Goal: Transaction & Acquisition: Purchase product/service

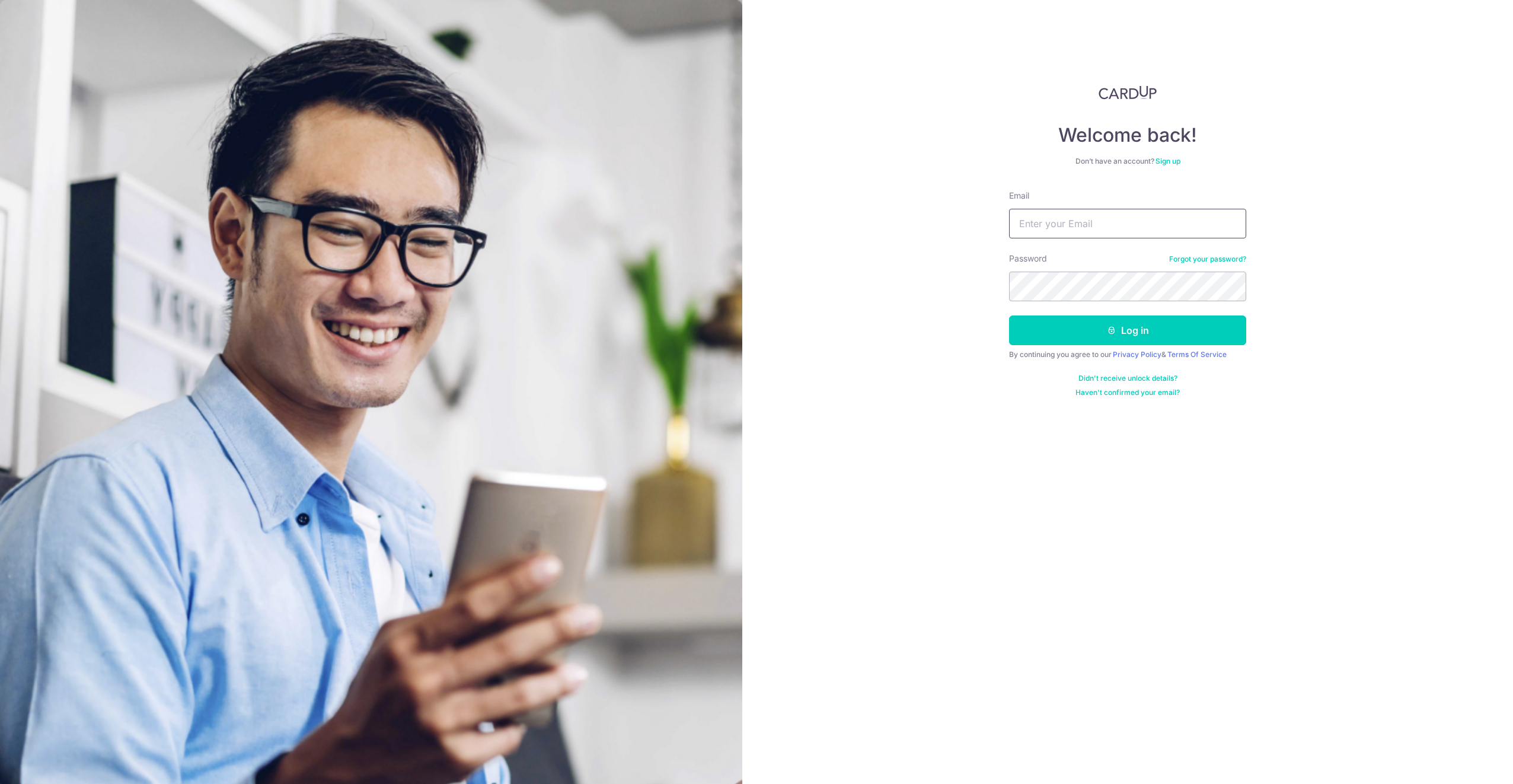
click at [1077, 226] on input "Email" at bounding box center [1128, 224] width 238 height 29
type input "icyfizz@gmail.com"
click at [1010, 316] on button "Log in" at bounding box center [1128, 330] width 238 height 29
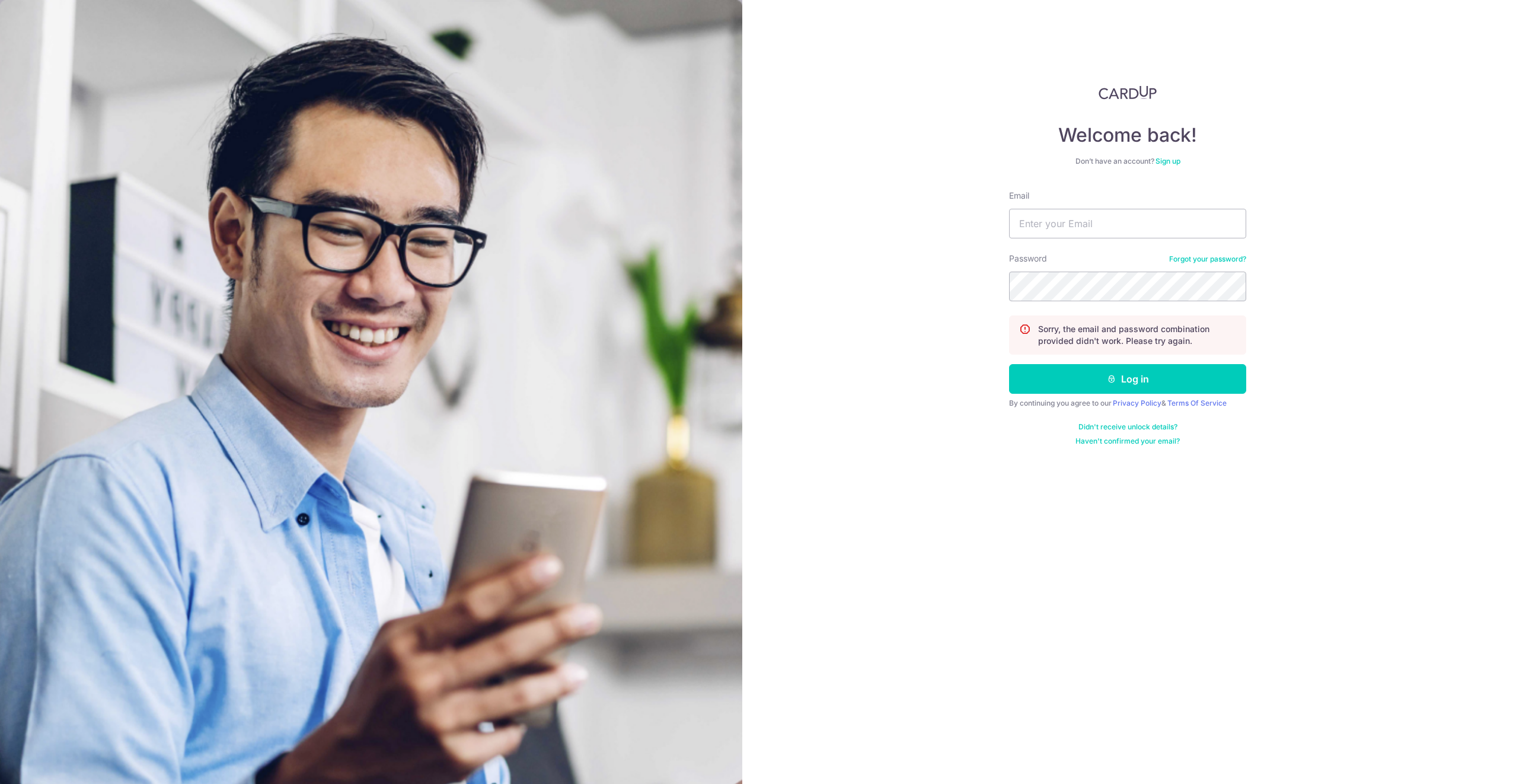
click at [1201, 256] on link "Forgot your password?" at bounding box center [1208, 259] width 77 height 9
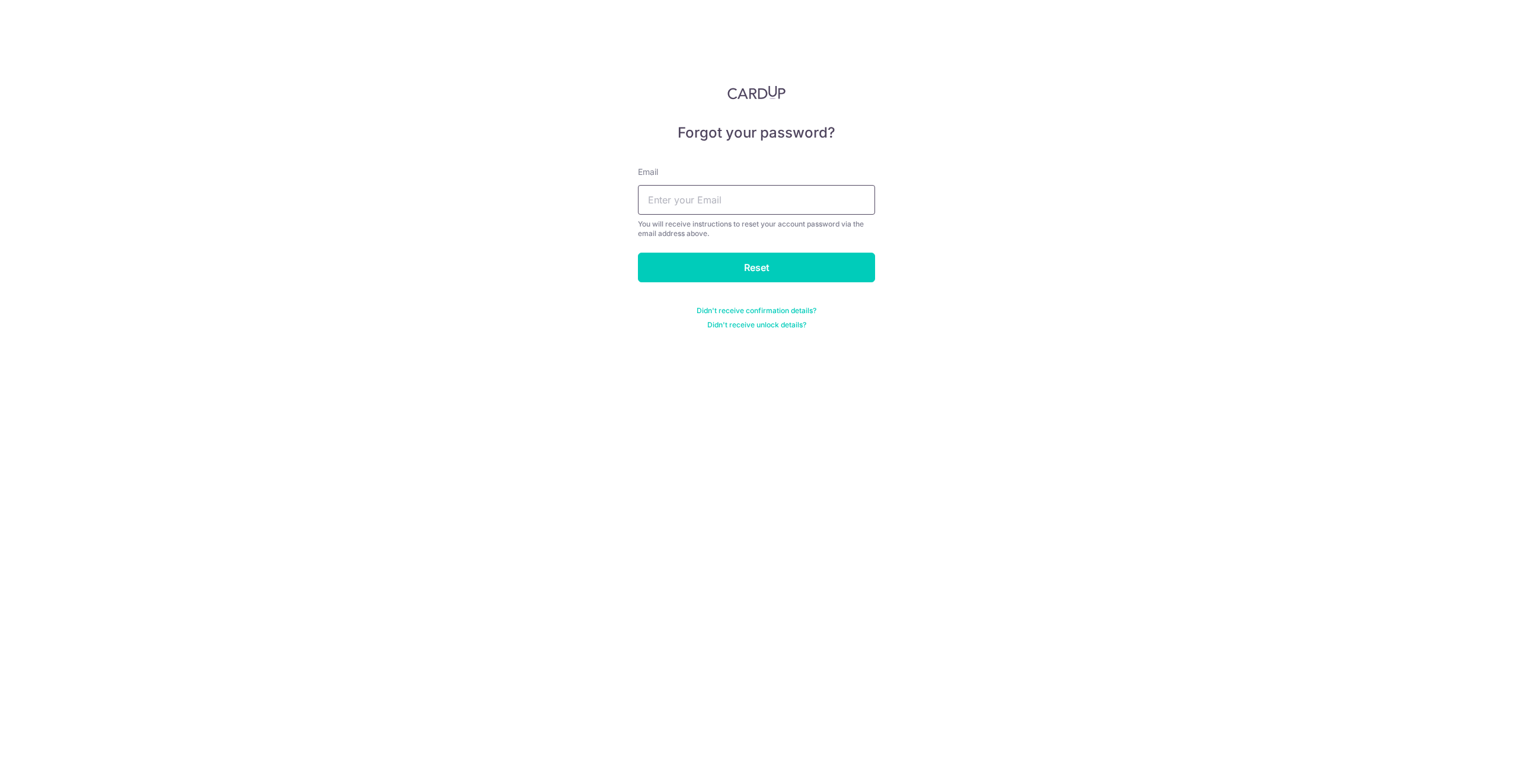
click at [781, 201] on input "text" at bounding box center [756, 200] width 238 height 29
type input "[EMAIL_ADDRESS][DOMAIN_NAME]"
click at [726, 269] on input "Reset" at bounding box center [756, 268] width 238 height 29
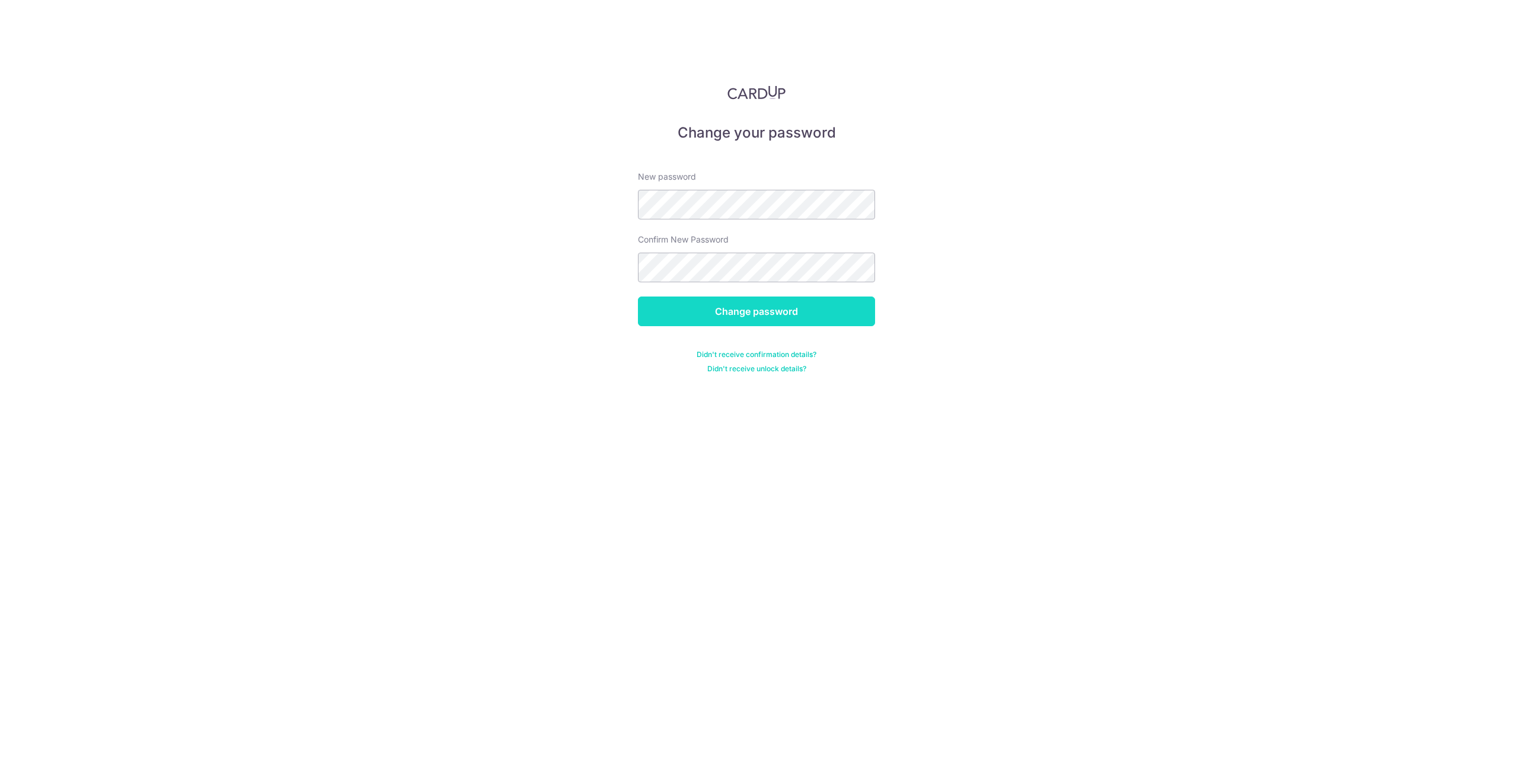
click at [723, 312] on input "Change password" at bounding box center [756, 312] width 238 height 29
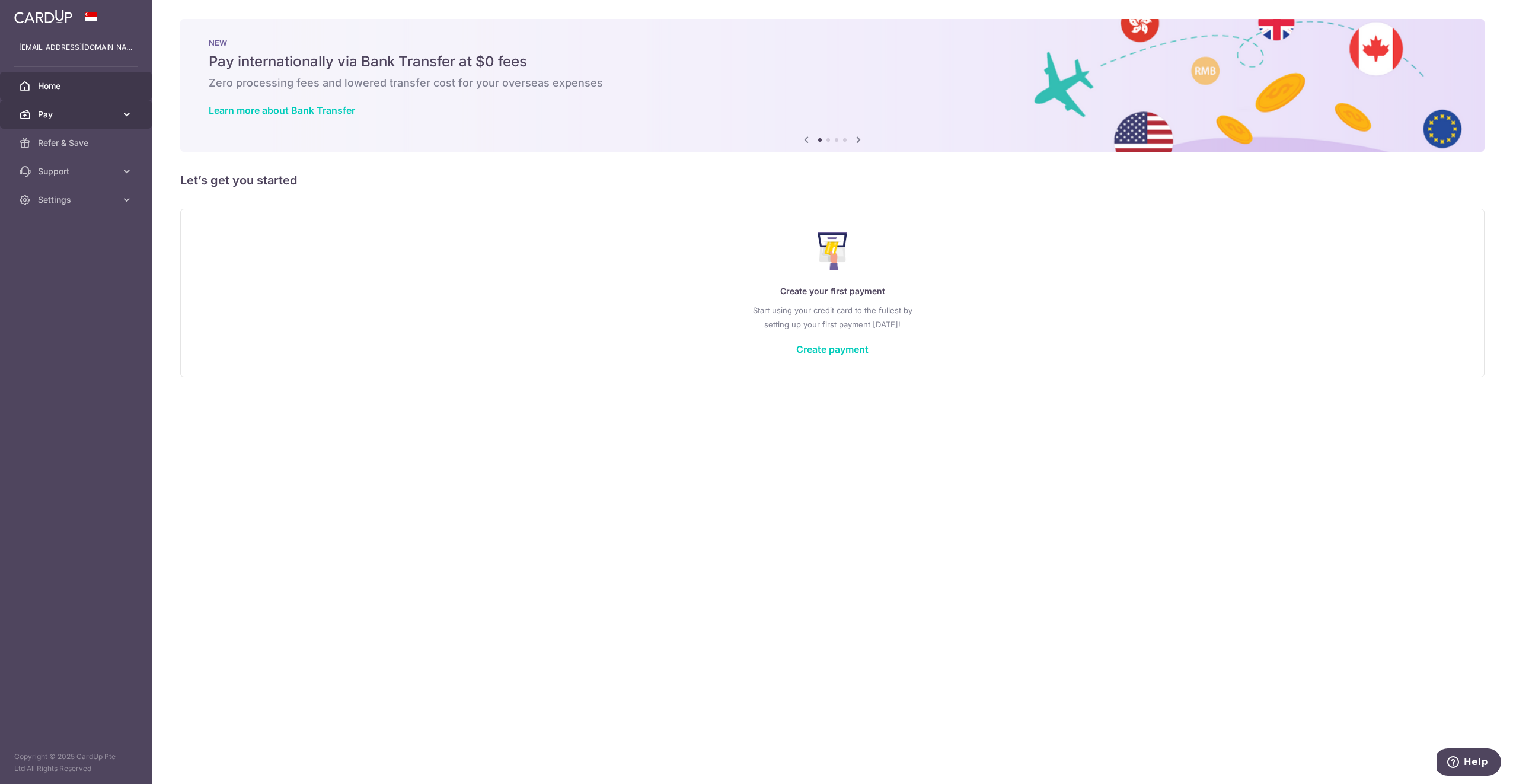
click at [35, 114] on link "Pay" at bounding box center [76, 114] width 151 height 28
click at [54, 170] on span "Recipients" at bounding box center [77, 171] width 78 height 12
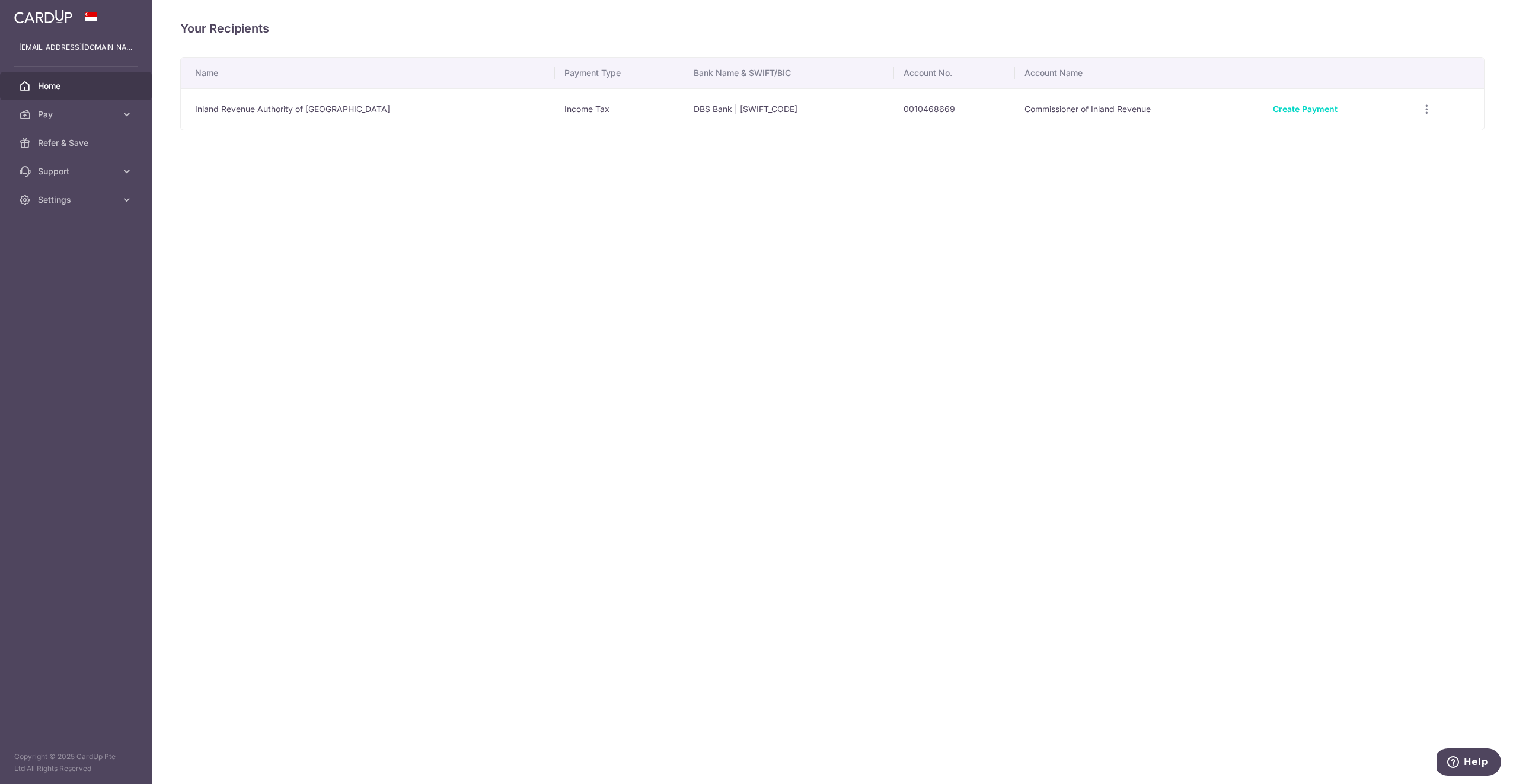
click at [51, 82] on span "Home" at bounding box center [77, 86] width 78 height 12
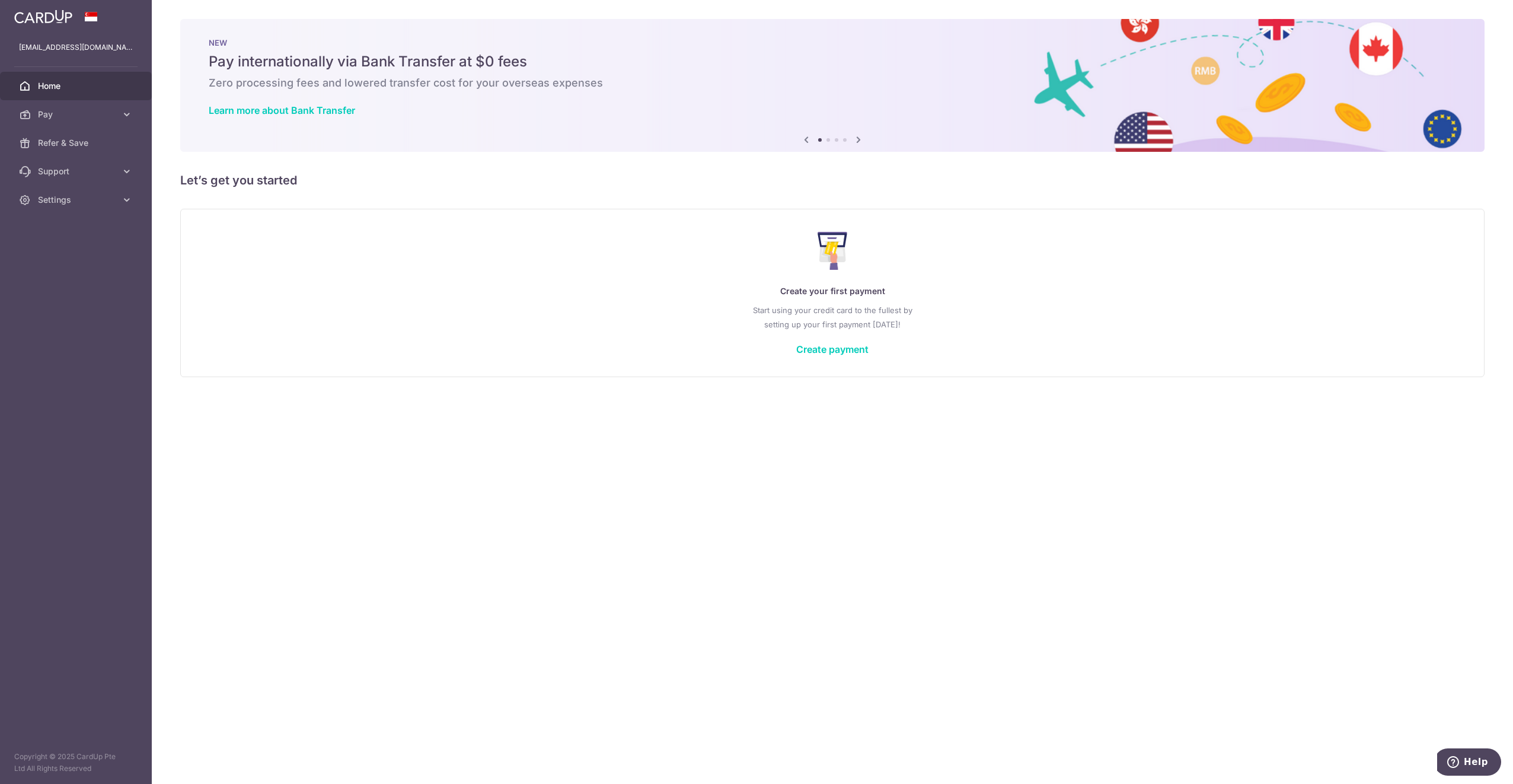
click at [49, 87] on span "Home" at bounding box center [77, 86] width 78 height 12
click at [51, 199] on span "Cards" at bounding box center [77, 200] width 78 height 12
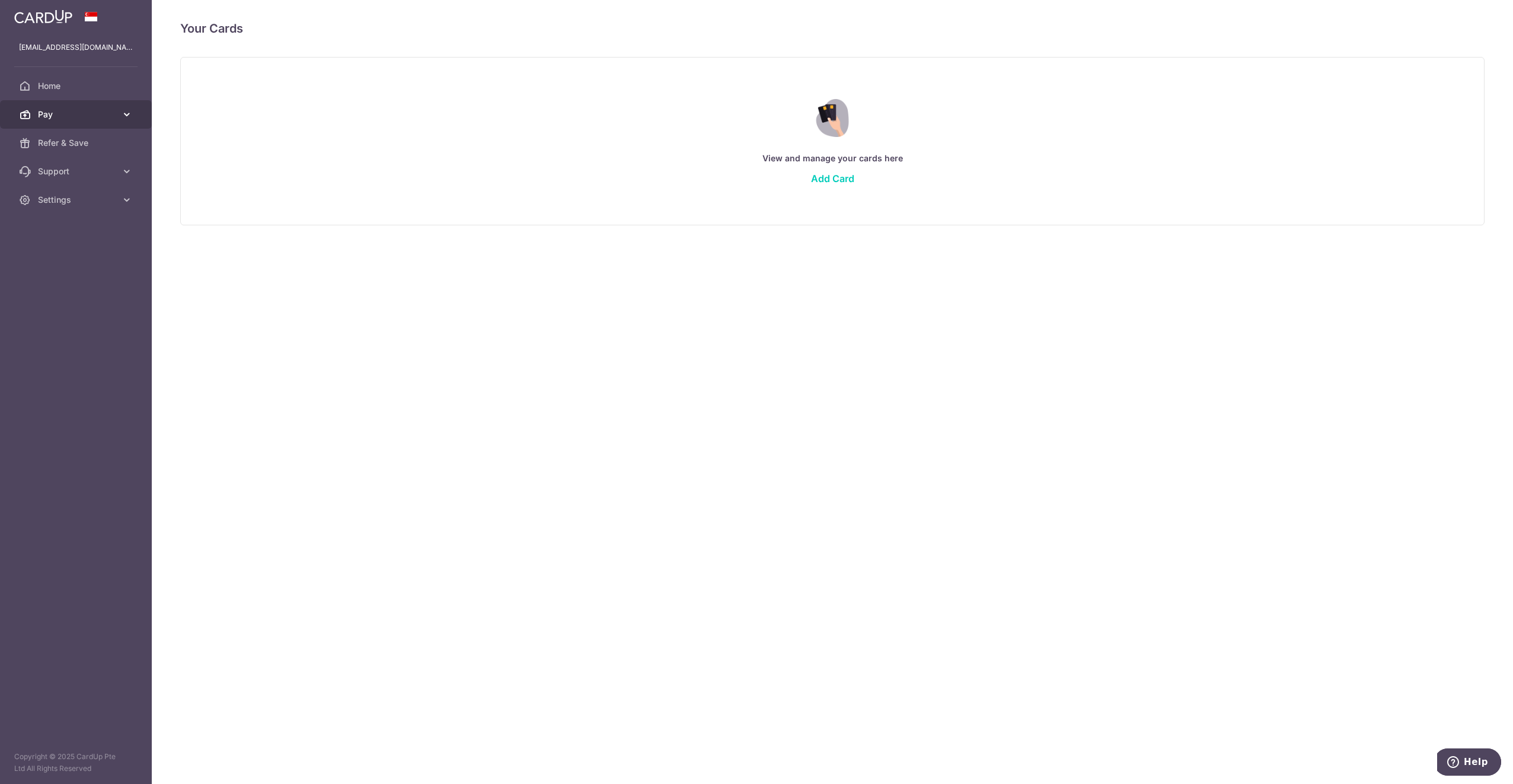
click at [53, 106] on link "Pay" at bounding box center [76, 114] width 151 height 28
click at [46, 167] on span "Recipients" at bounding box center [77, 171] width 78 height 12
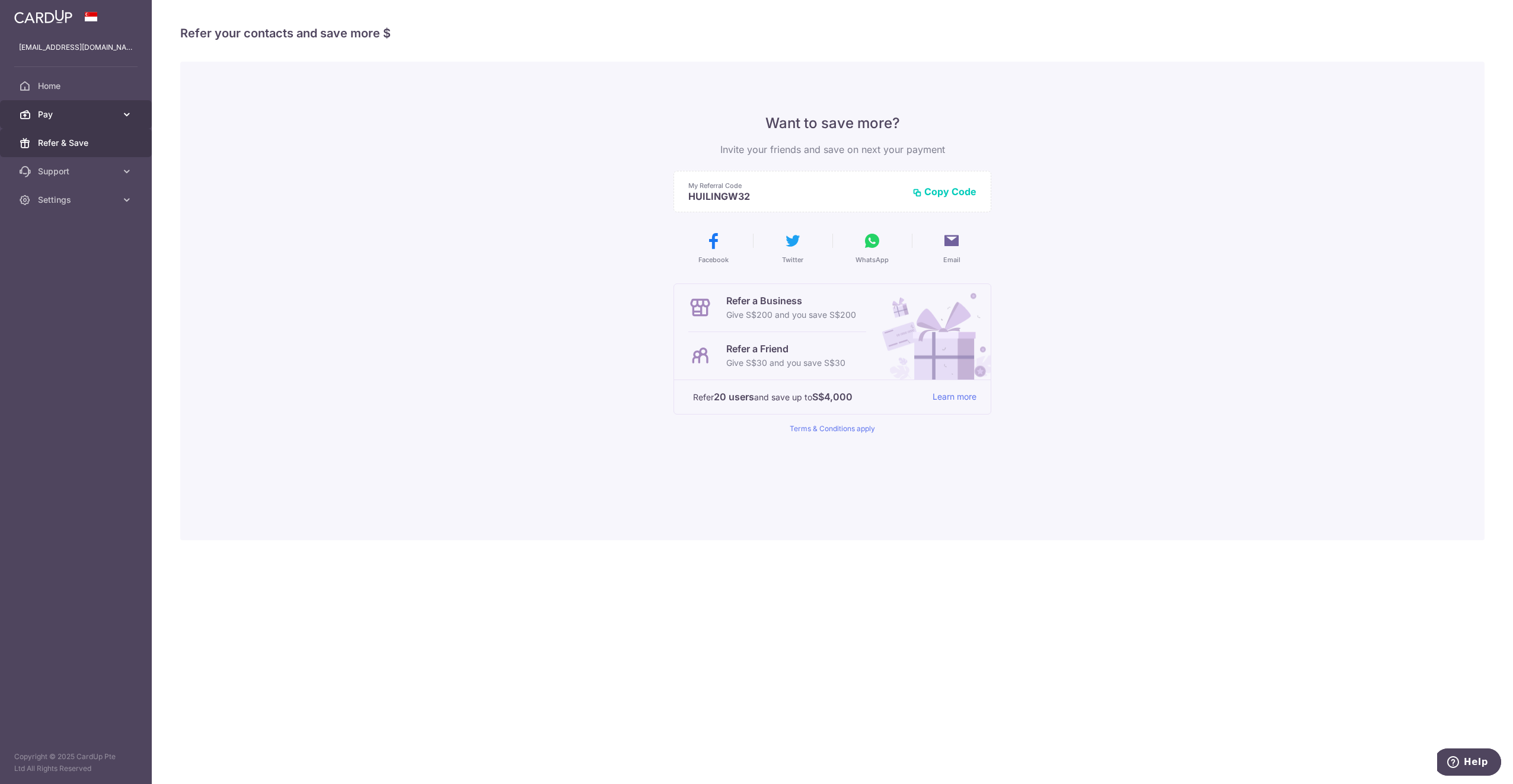
click at [45, 114] on span "Pay" at bounding box center [77, 114] width 78 height 12
click at [51, 137] on span "Payments" at bounding box center [77, 143] width 78 height 12
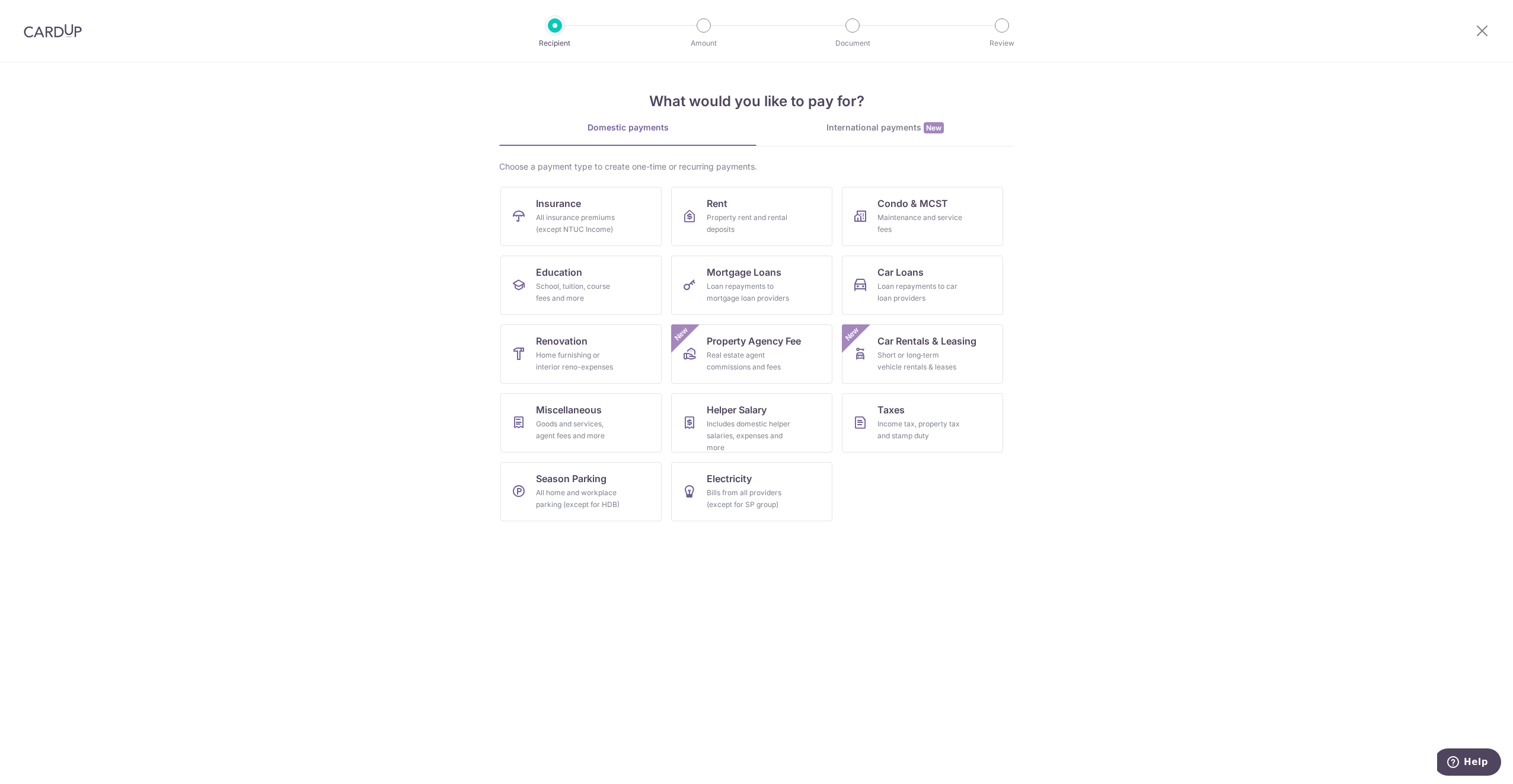
click at [839, 122] on div "International payments New" at bounding box center [885, 127] width 257 height 12
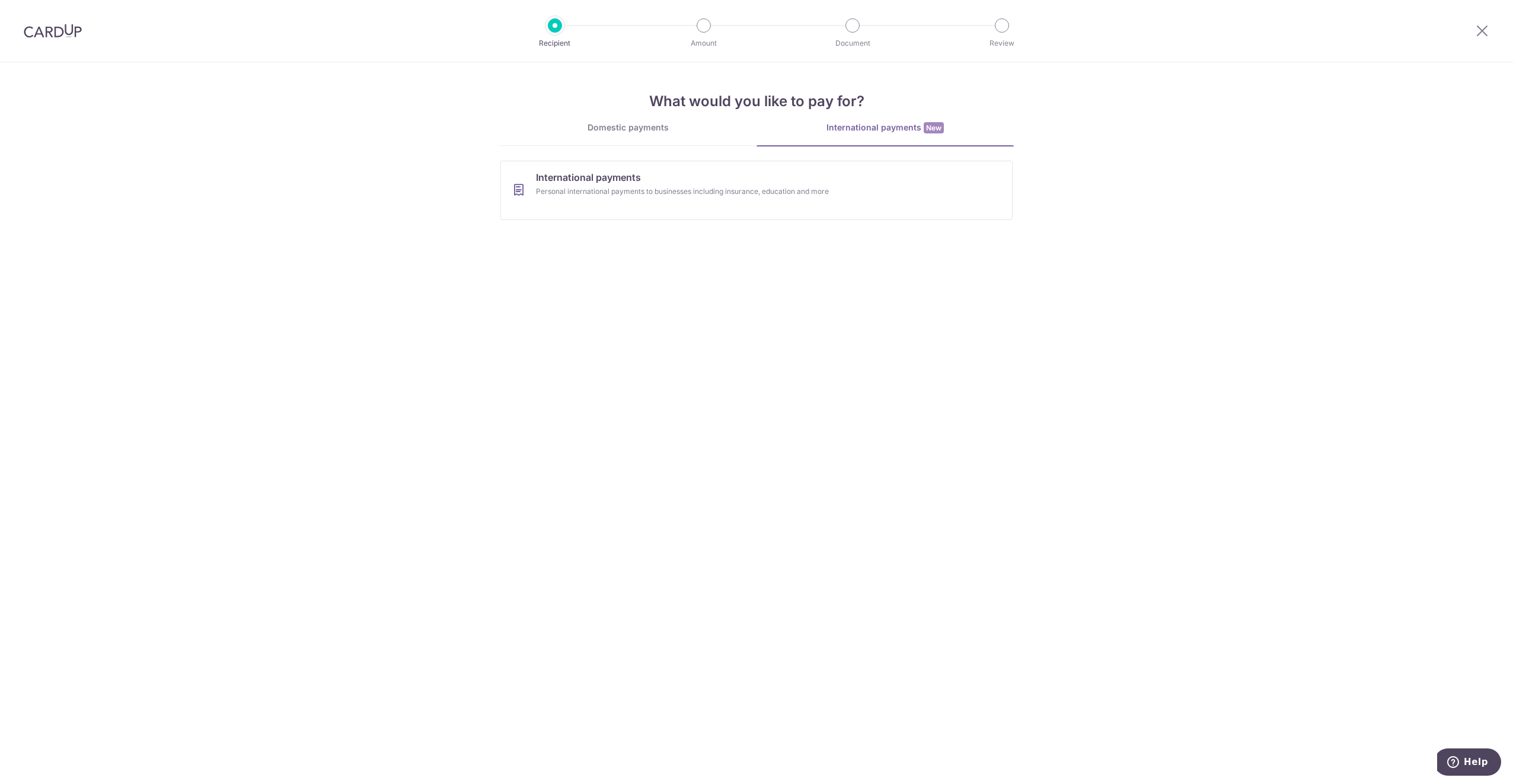
click at [645, 127] on div "Domestic payments" at bounding box center [627, 127] width 257 height 12
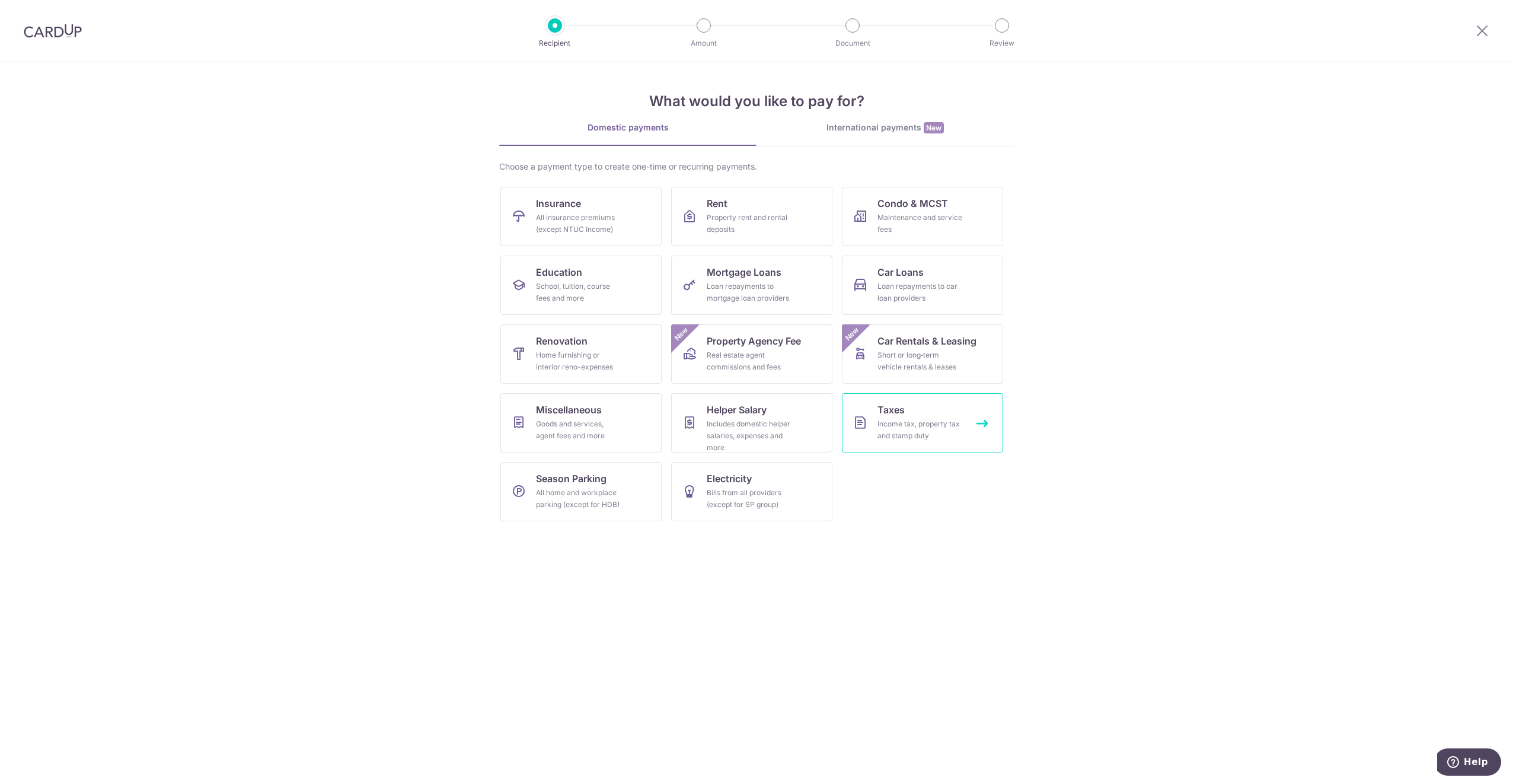
click at [893, 417] on span "Taxes" at bounding box center [892, 410] width 28 height 15
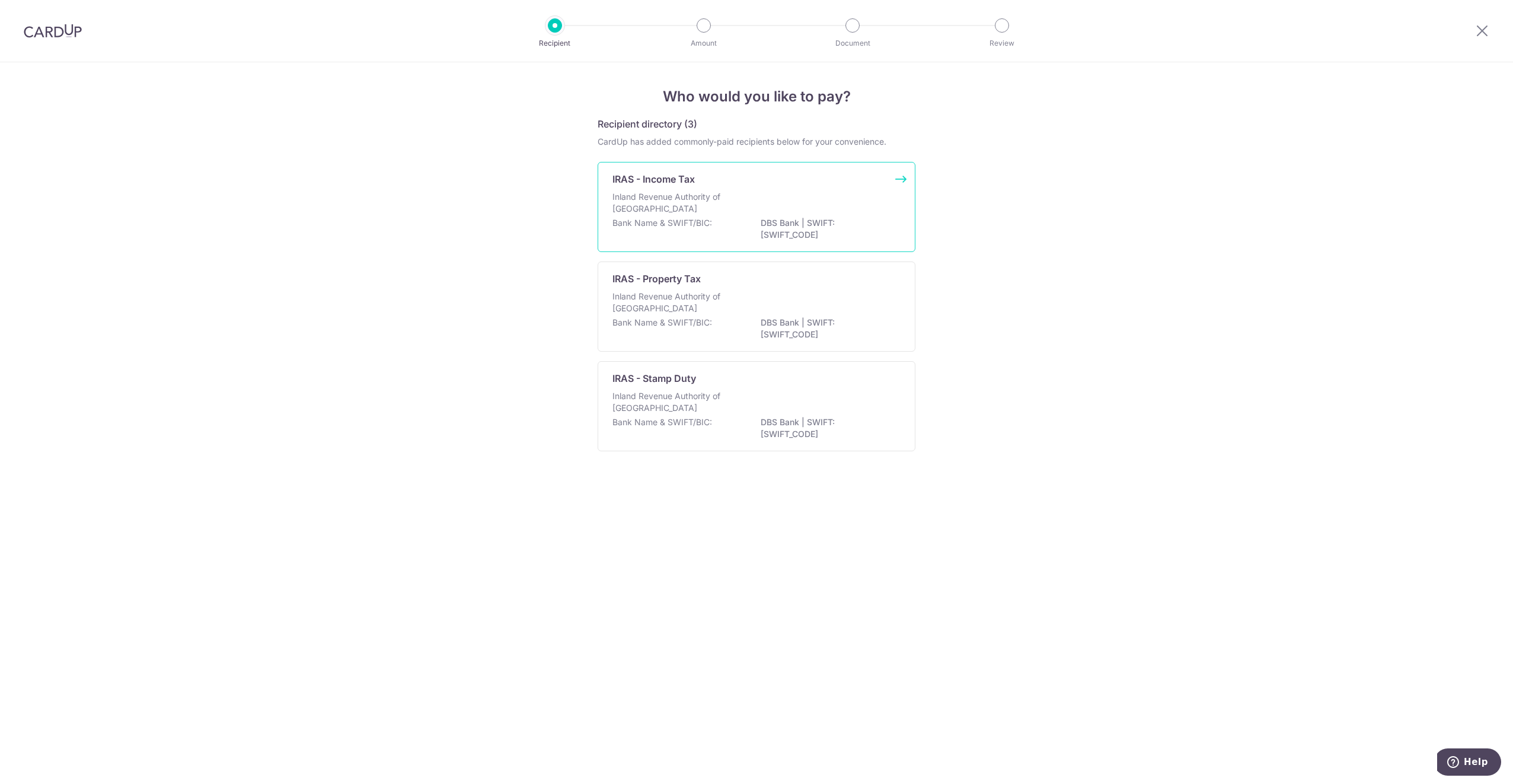
click at [669, 195] on p "Inland Revenue Authority of [GEOGRAPHIC_DATA]" at bounding box center [676, 203] width 126 height 24
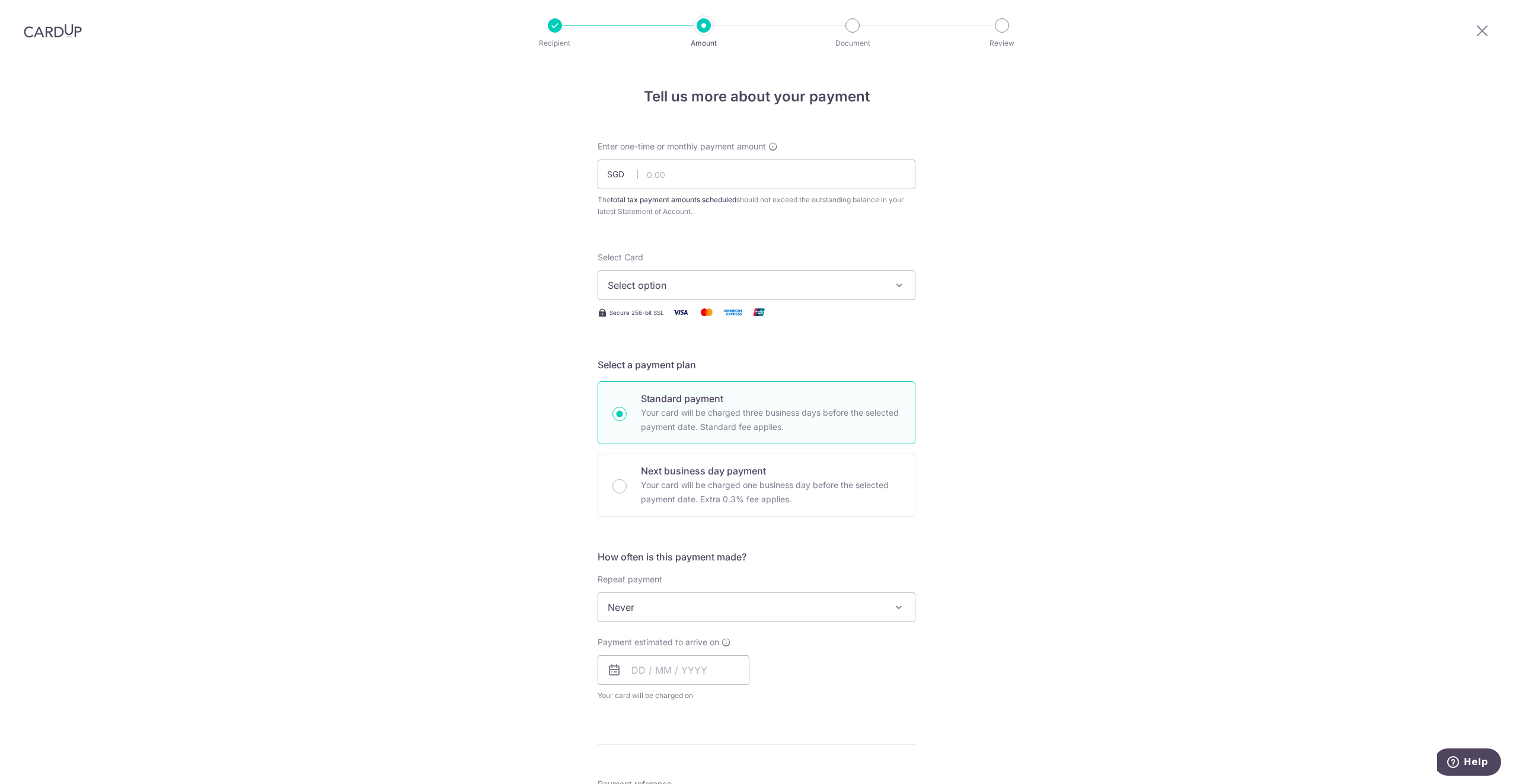
click at [636, 278] on span "Select option" at bounding box center [745, 285] width 276 height 15
click at [634, 316] on span "Add credit card" at bounding box center [767, 318] width 276 height 12
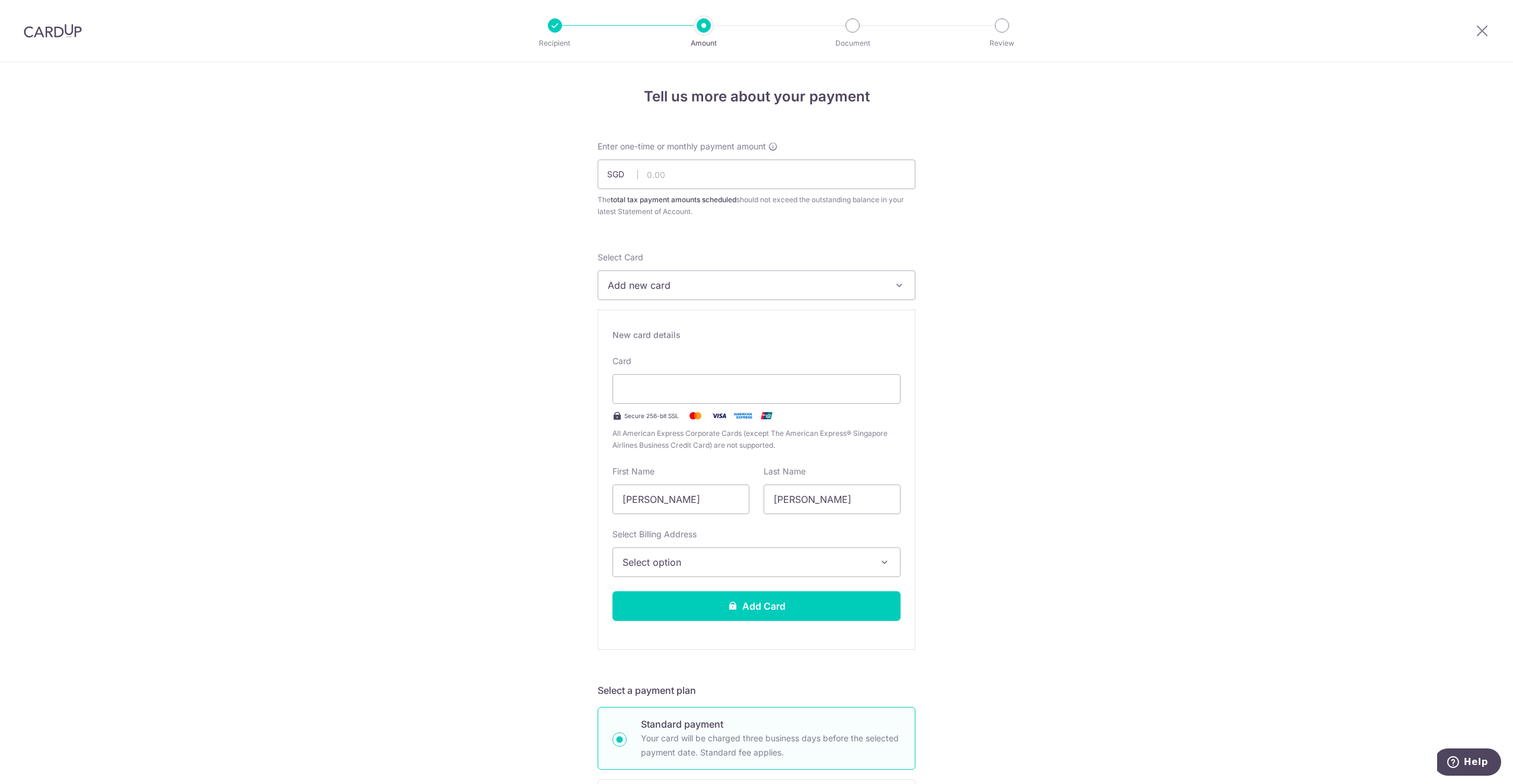
click at [657, 280] on span "Add new card" at bounding box center [745, 285] width 276 height 15
click at [638, 316] on span "Add credit card" at bounding box center [767, 318] width 276 height 12
click at [754, 566] on span "Select option" at bounding box center [746, 562] width 247 height 15
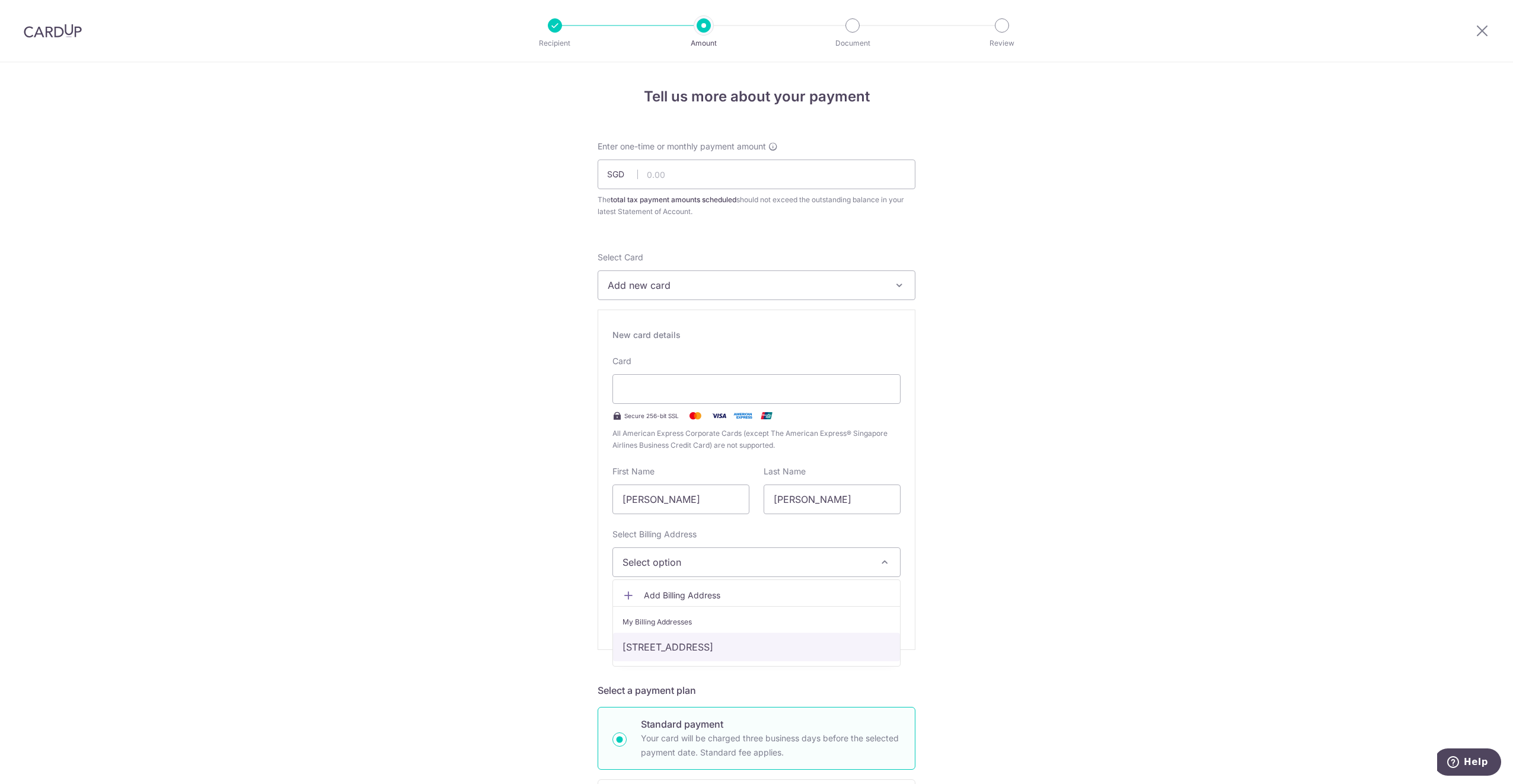
click at [736, 654] on link "[STREET_ADDRESS]" at bounding box center [756, 646] width 287 height 28
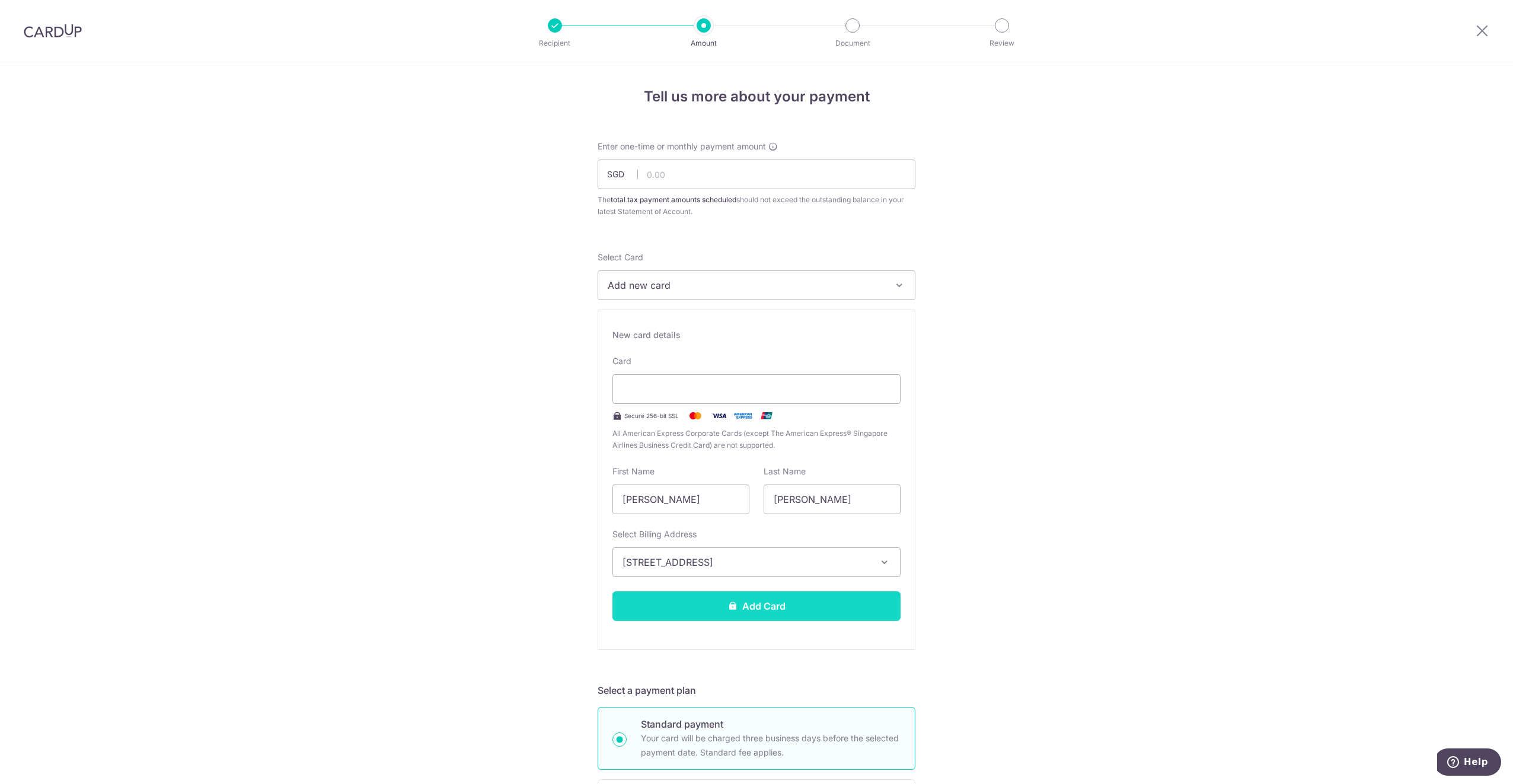
click at [749, 604] on button "Add Card" at bounding box center [756, 606] width 288 height 29
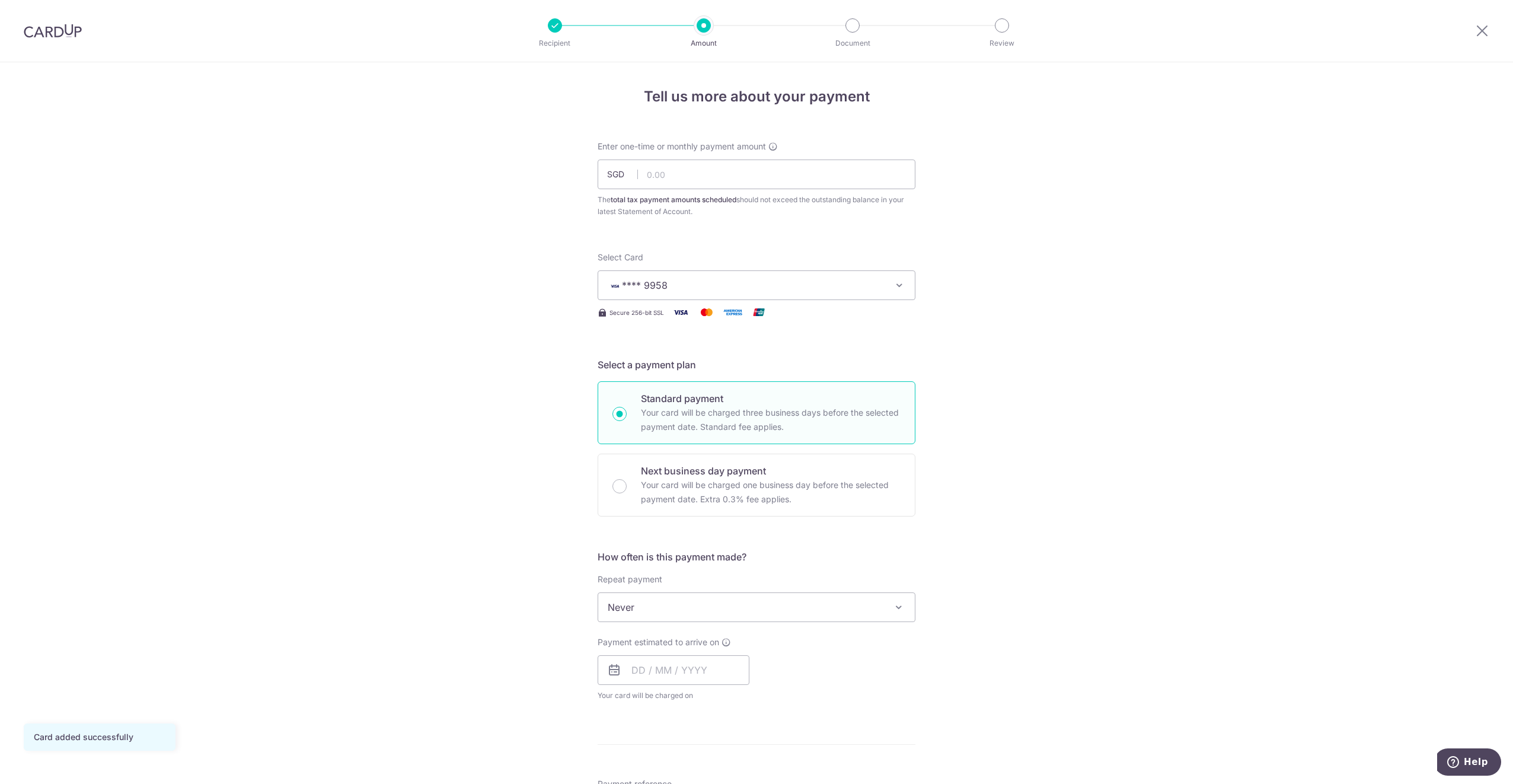
click at [893, 285] on icon "button" at bounding box center [899, 286] width 12 height 12
click at [647, 370] on span "**** 9958" at bounding box center [658, 370] width 46 height 15
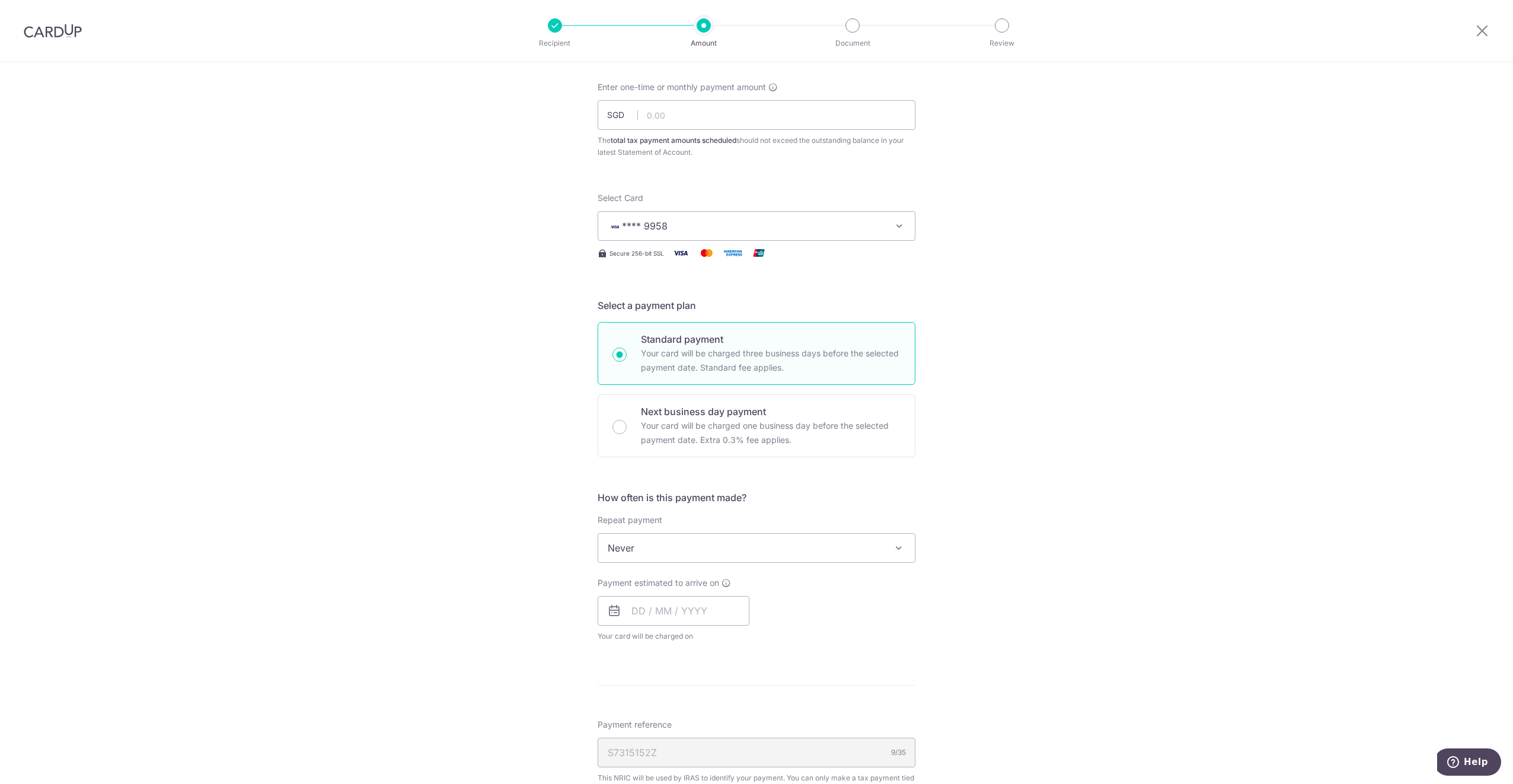
scroll to position [238, 0]
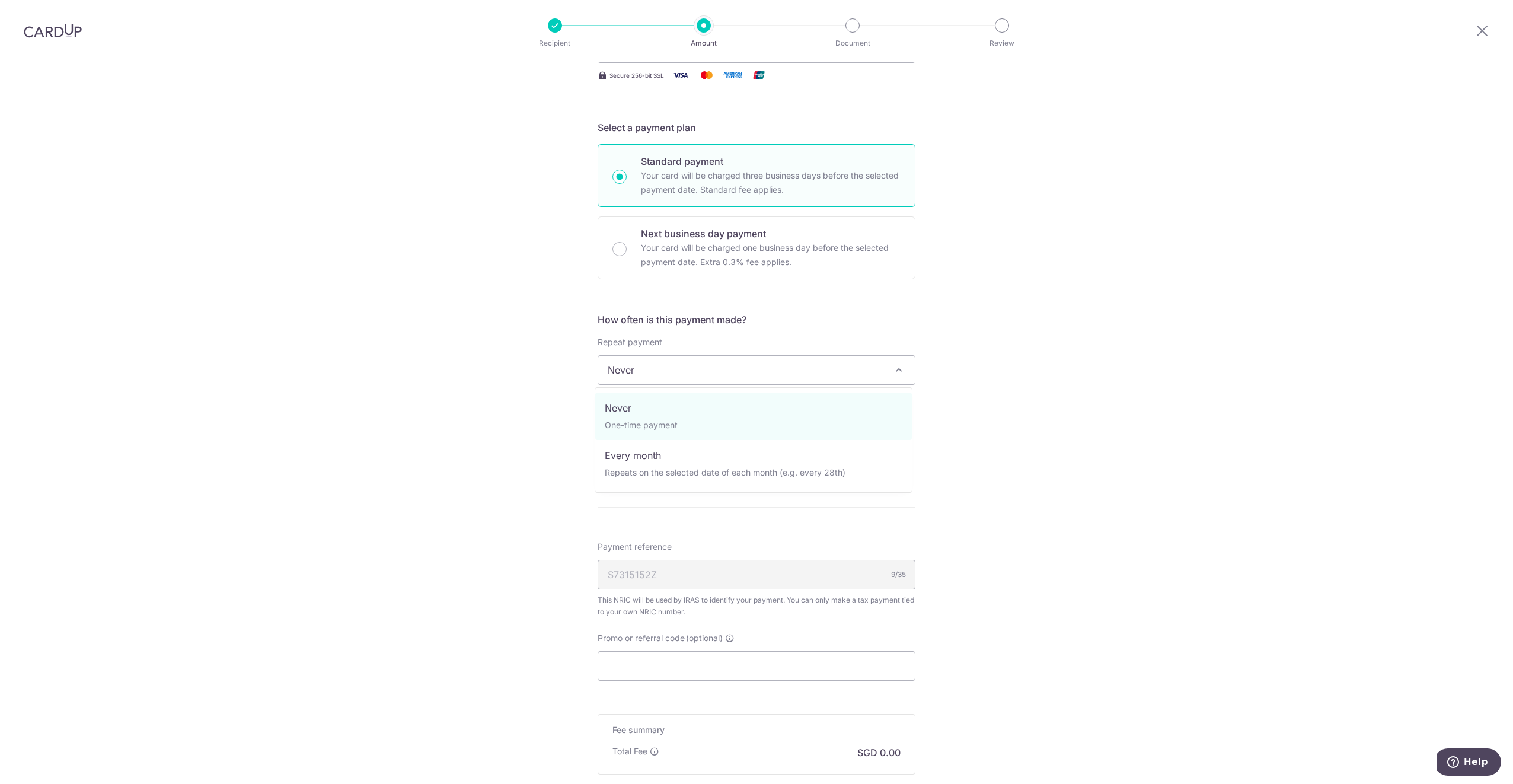
click at [893, 361] on span "Never" at bounding box center [756, 369] width 317 height 28
select select "3"
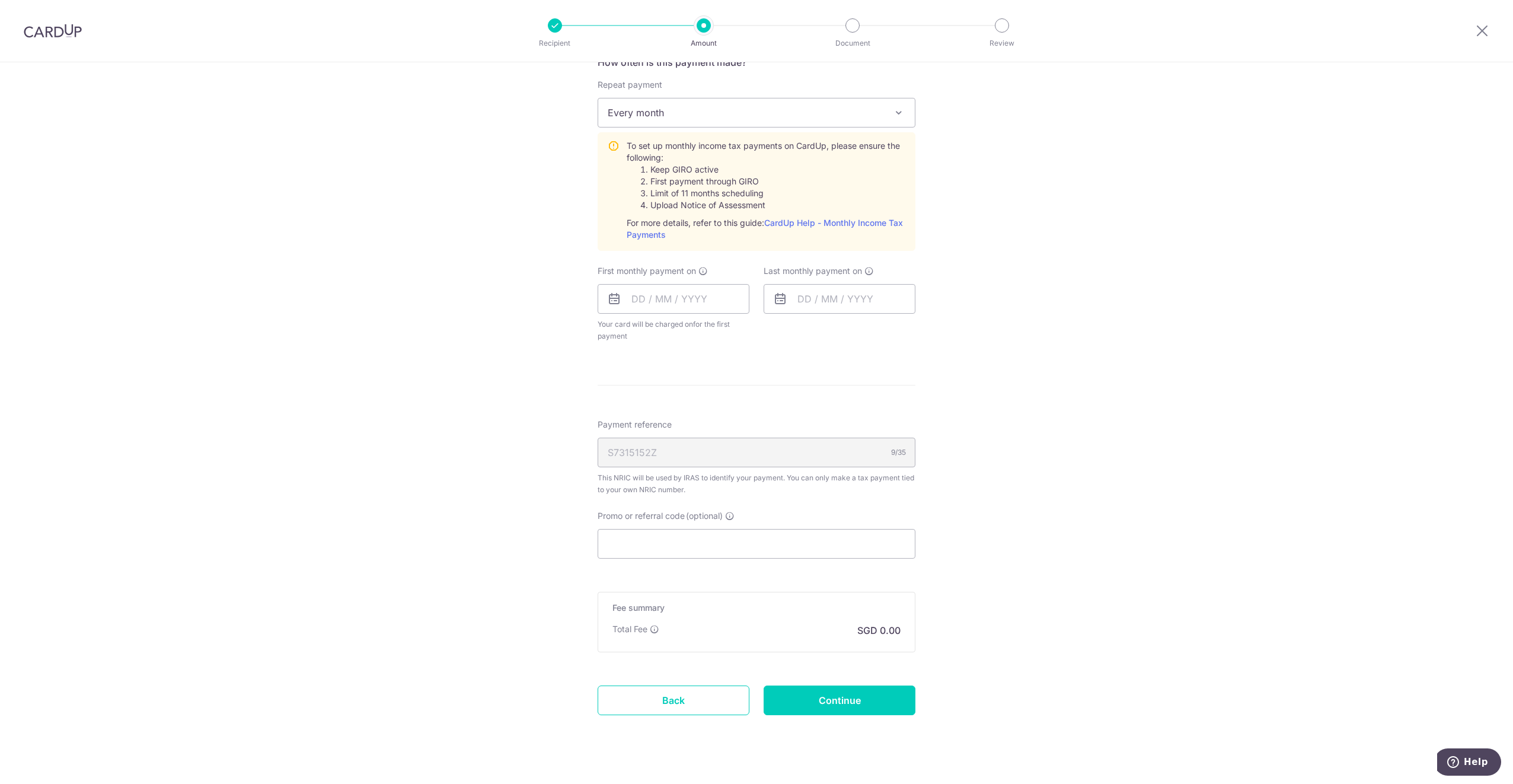
scroll to position [515, 0]
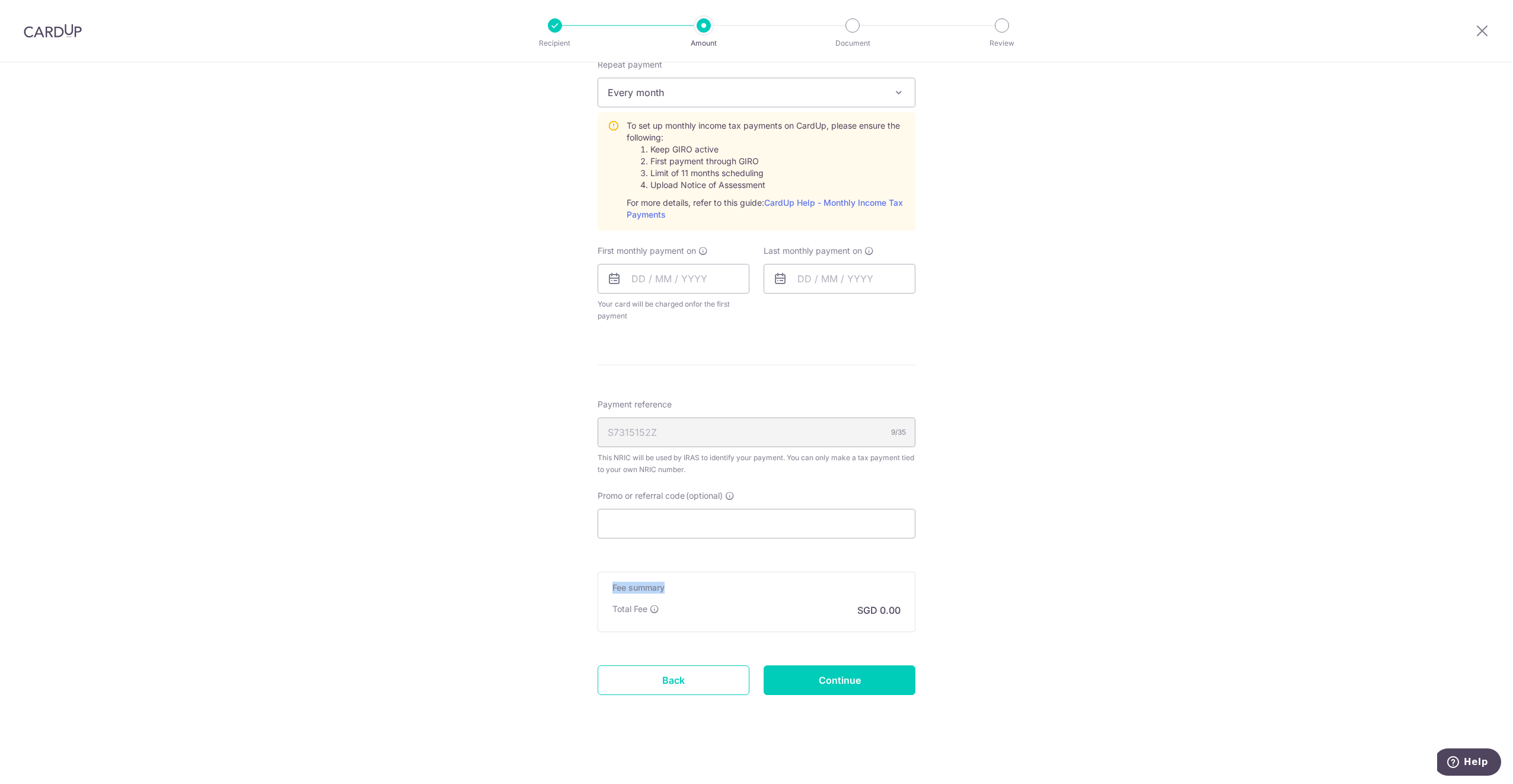
drag, startPoint x: 727, startPoint y: 497, endPoint x: 687, endPoint y: 556, distance: 71.3
click at [687, 556] on form "Enter one-time or monthly payment amount SGD The total tax payment amounts sche…" at bounding box center [756, 176] width 318 height 1102
click at [474, 531] on div "Tell us more about your payment Enter one-time or monthly payment amount SGD Th…" at bounding box center [756, 165] width 1513 height 1237
click at [625, 518] on input "Promo or referral code (optional)" at bounding box center [756, 523] width 318 height 29
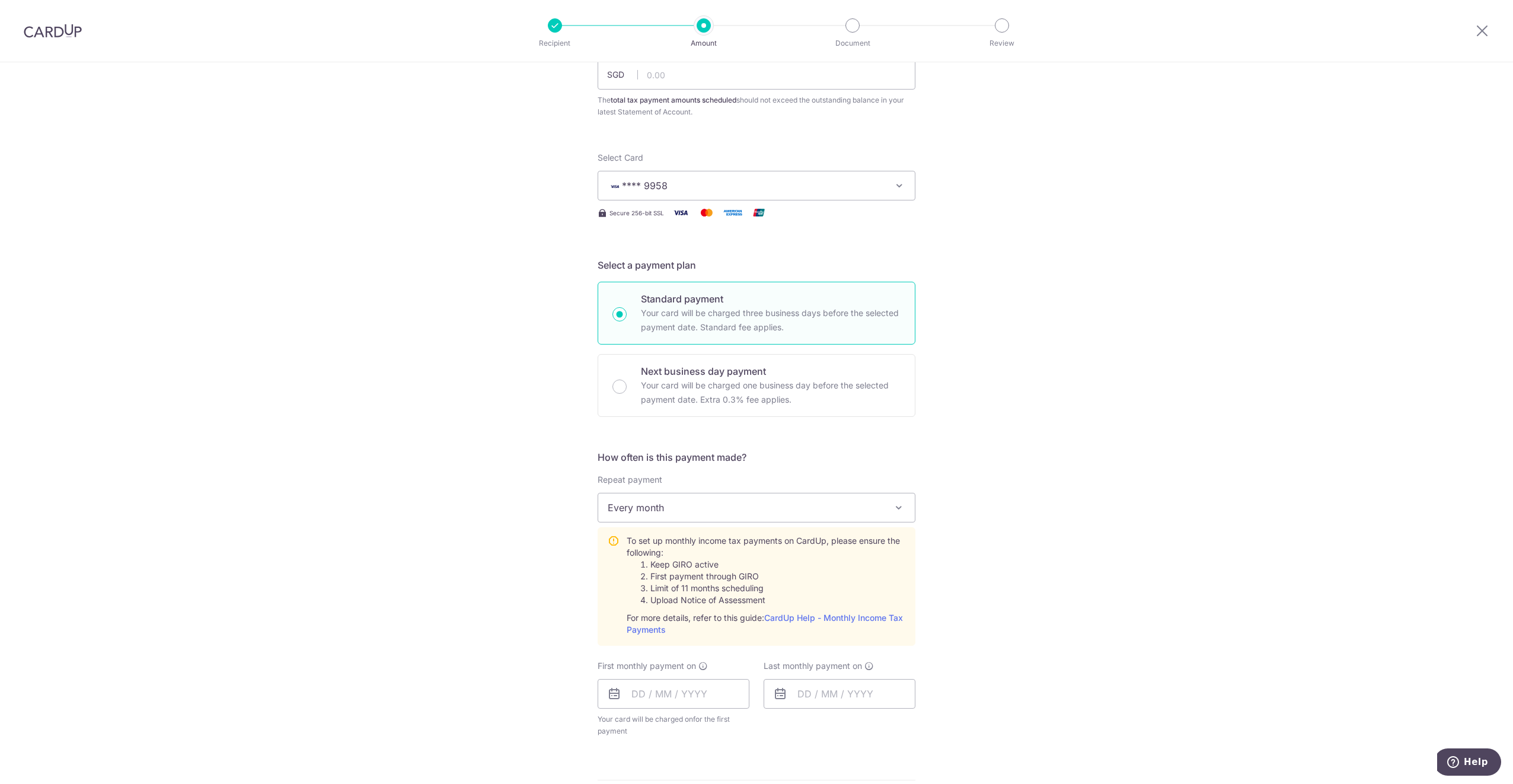
scroll to position [0, 0]
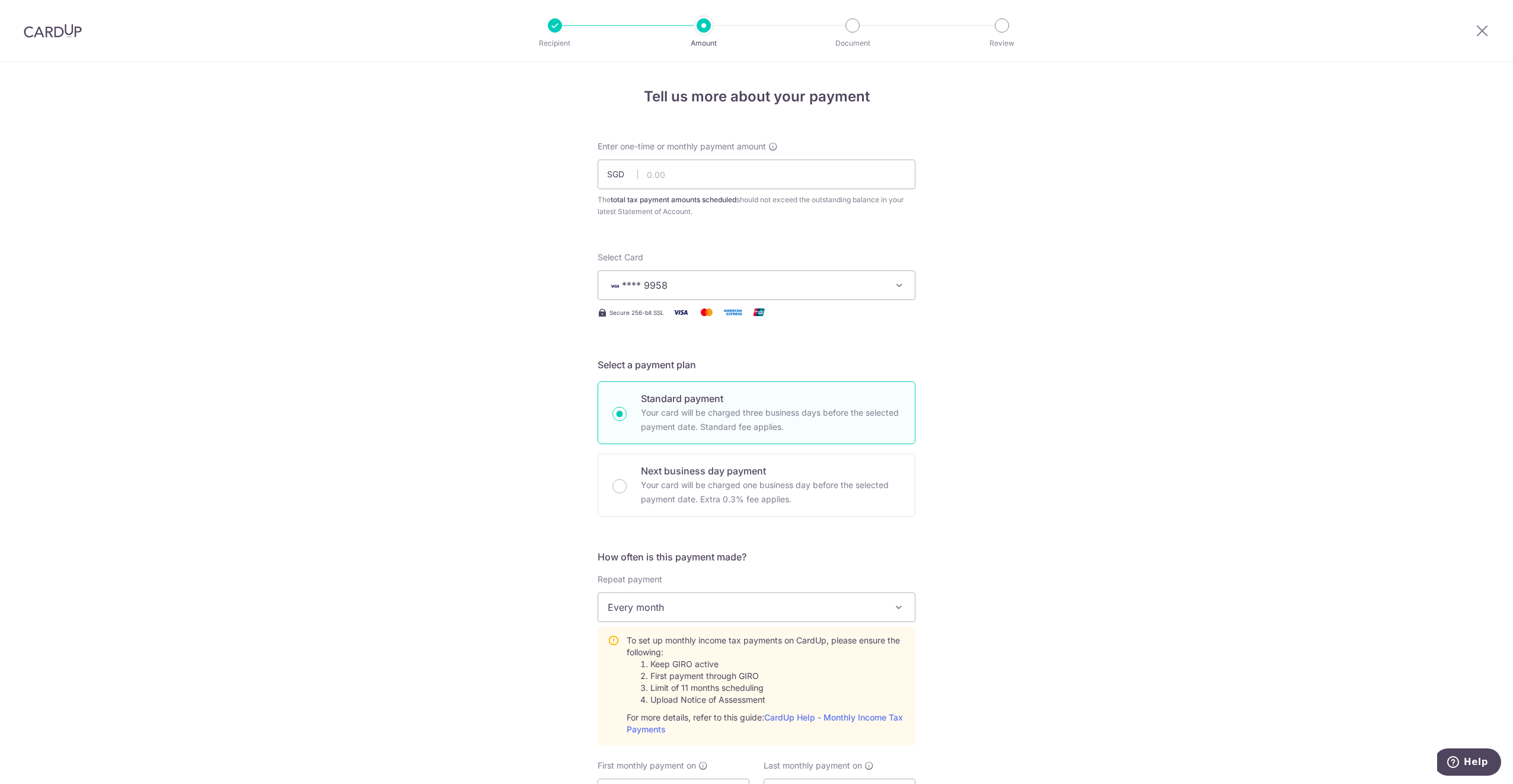
click at [1007, 35] on div "Recipient Amount Document Review" at bounding box center [778, 31] width 509 height 62
click at [1007, 26] on div at bounding box center [1002, 25] width 15 height 15
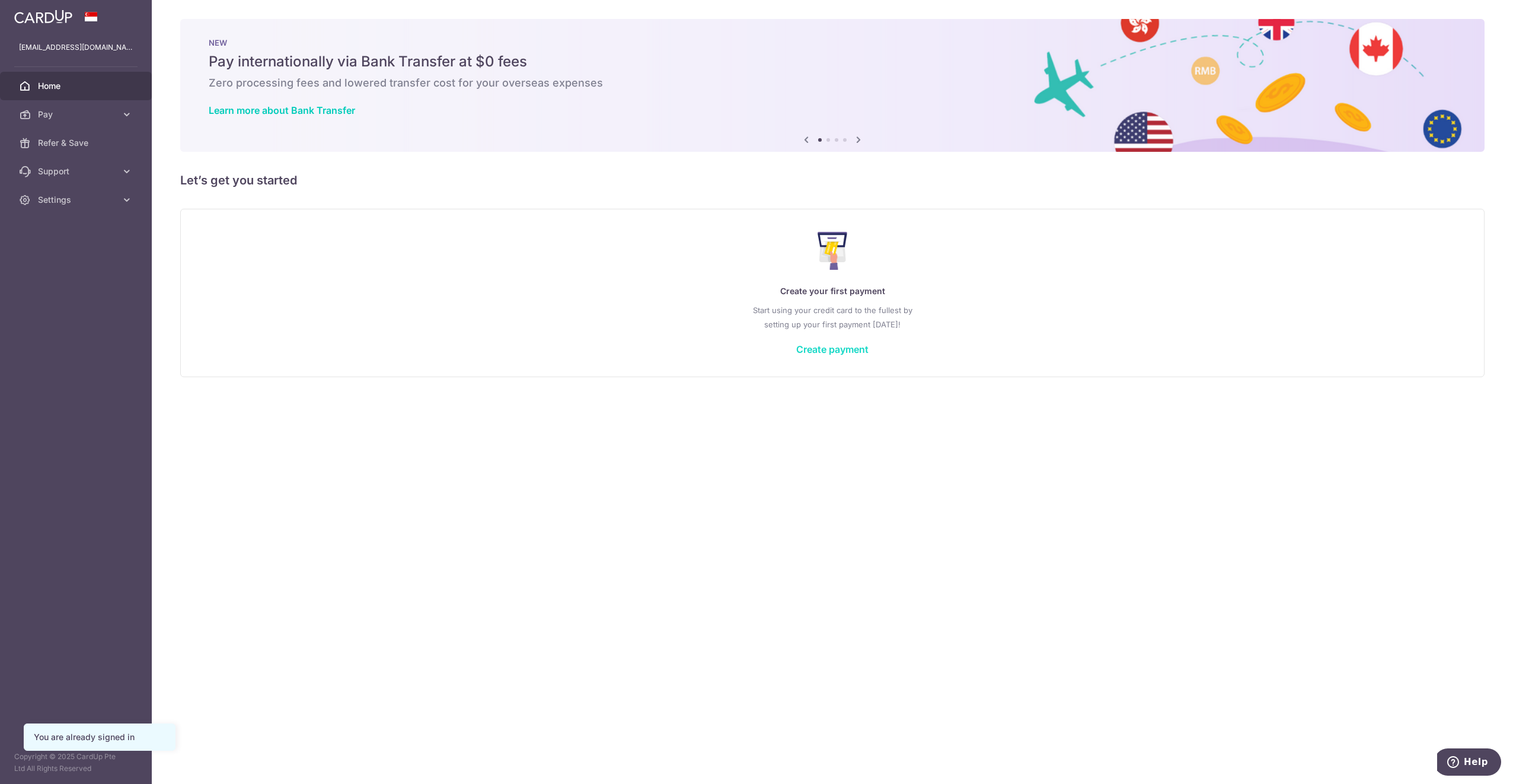
click at [824, 347] on link "Create payment" at bounding box center [832, 349] width 72 height 12
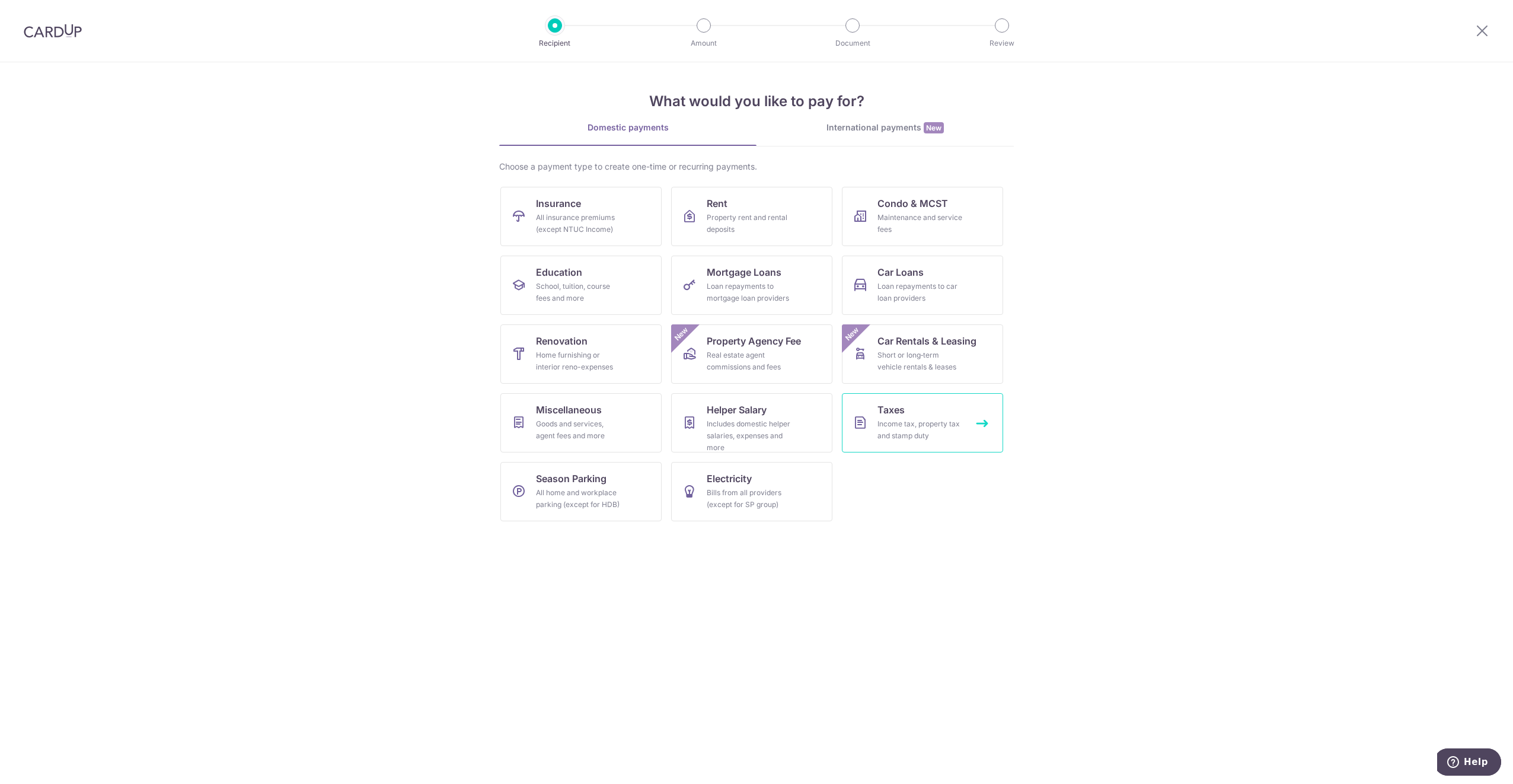
click at [936, 423] on div "Income tax, property tax and stamp duty" at bounding box center [920, 430] width 85 height 24
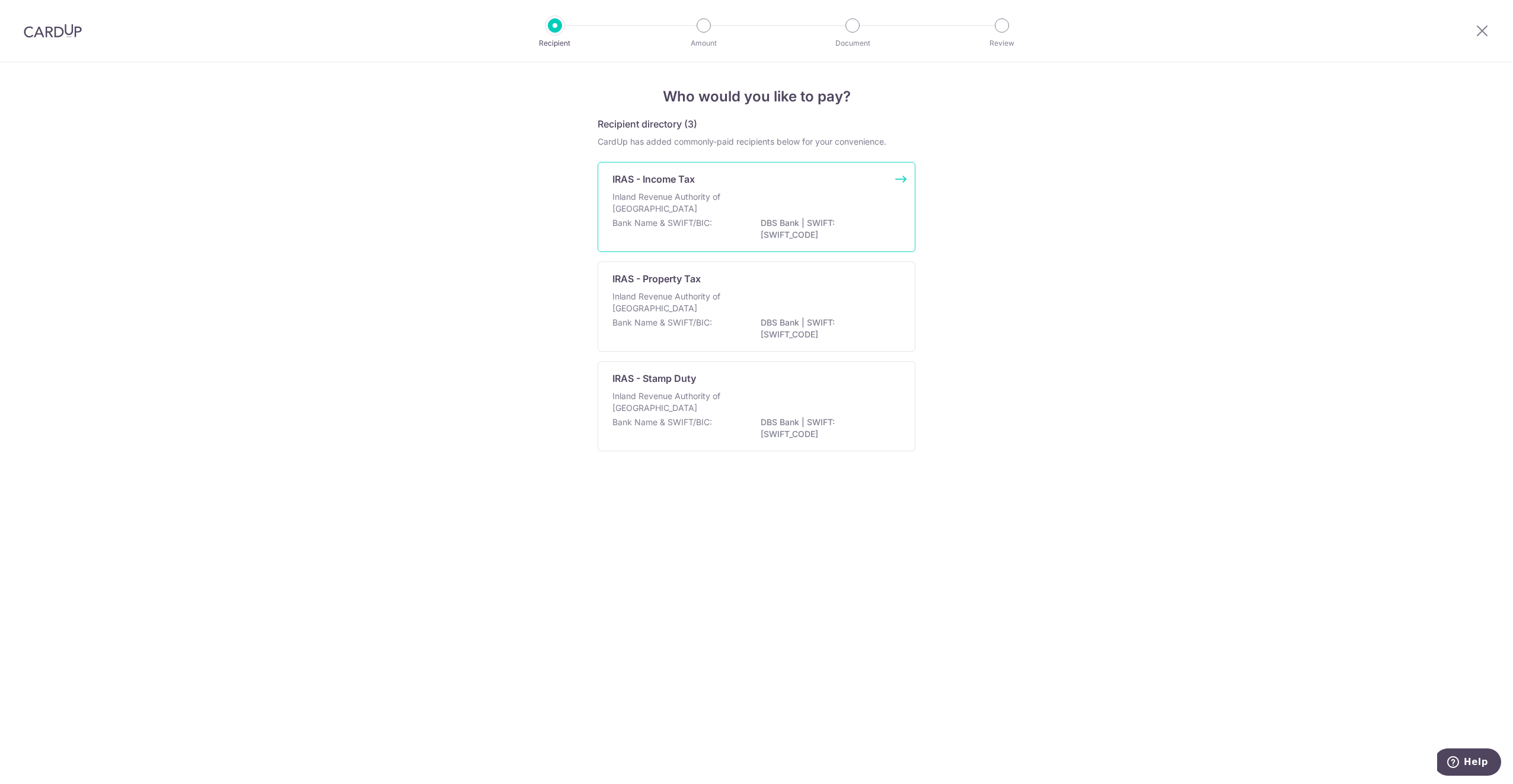
click at [656, 214] on div "Inland Revenue Authority of [GEOGRAPHIC_DATA]" at bounding box center [756, 204] width 288 height 26
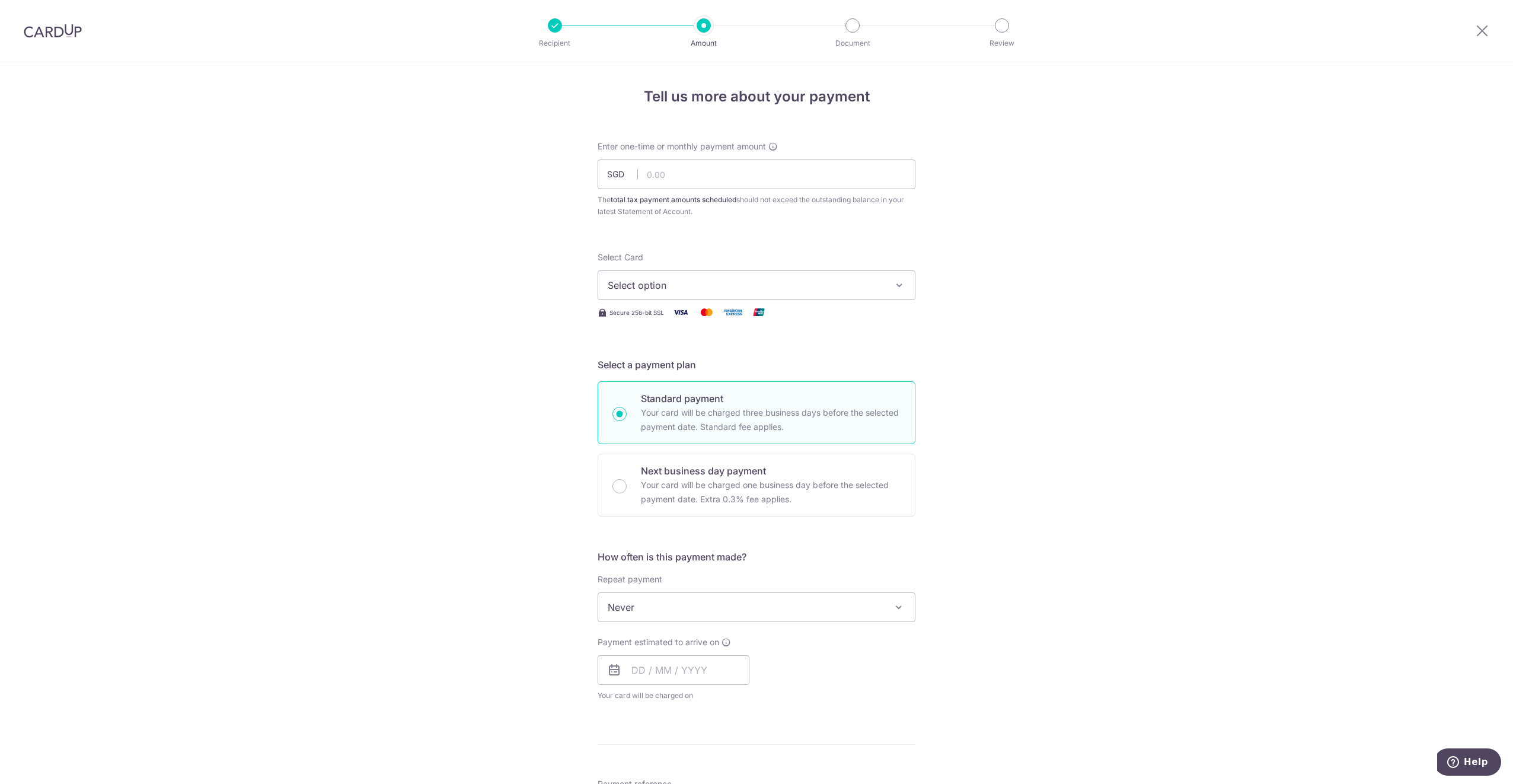
click at [682, 614] on span "Never" at bounding box center [756, 607] width 317 height 28
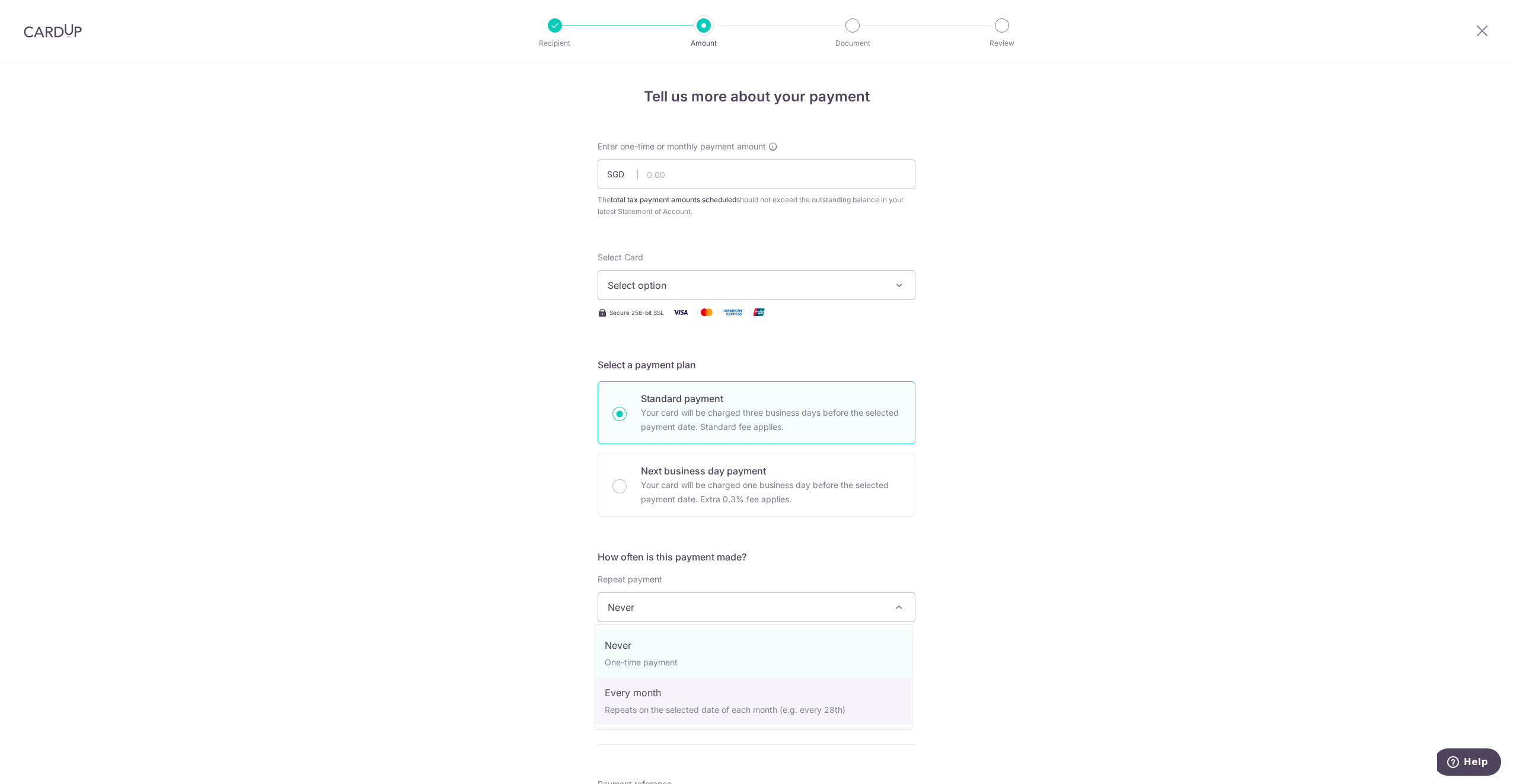
select select "3"
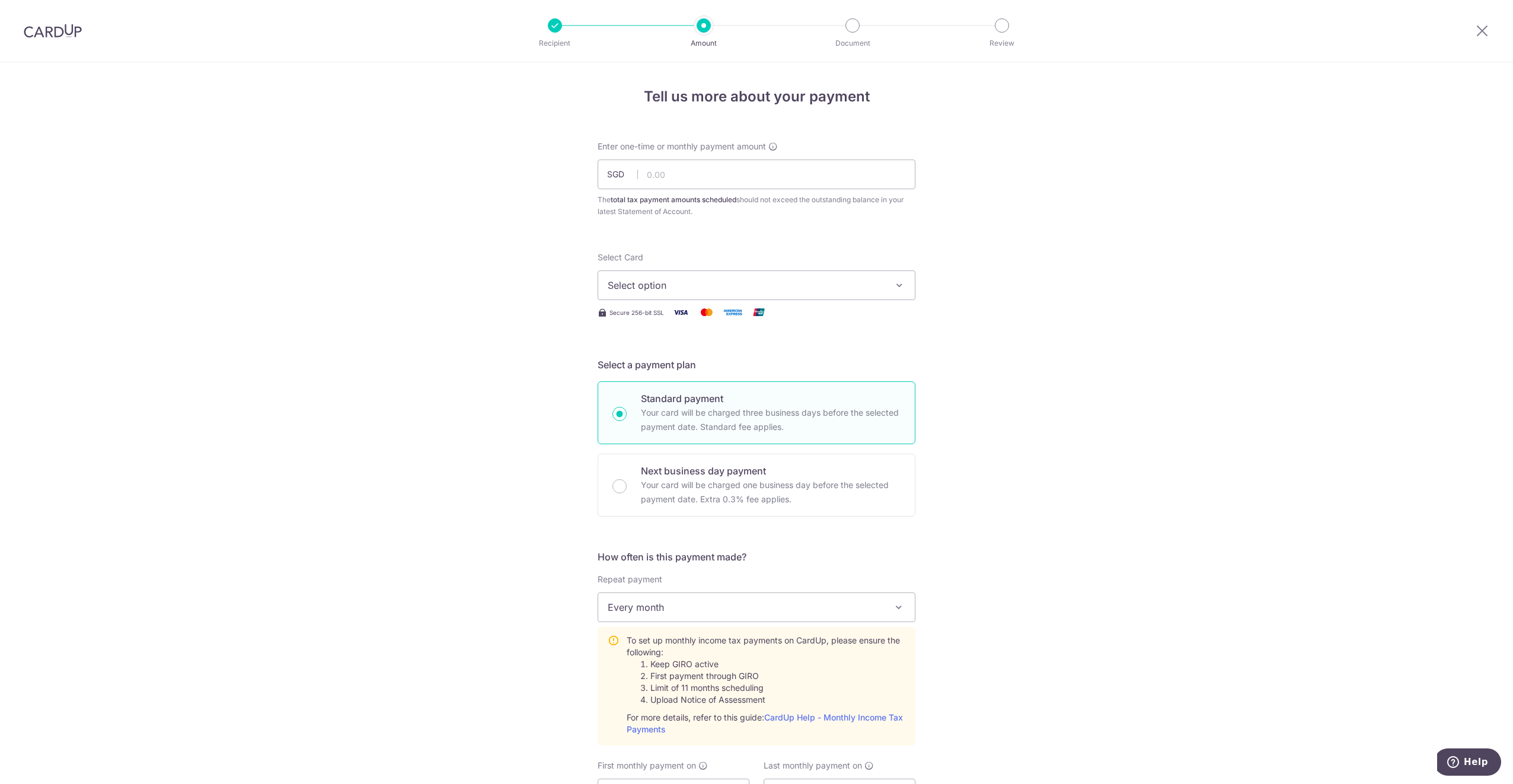
click at [707, 286] on span "Select option" at bounding box center [745, 285] width 276 height 15
click at [655, 371] on span "**** 9958" at bounding box center [658, 370] width 46 height 15
click at [734, 179] on input "text" at bounding box center [756, 174] width 318 height 29
type input "342.27"
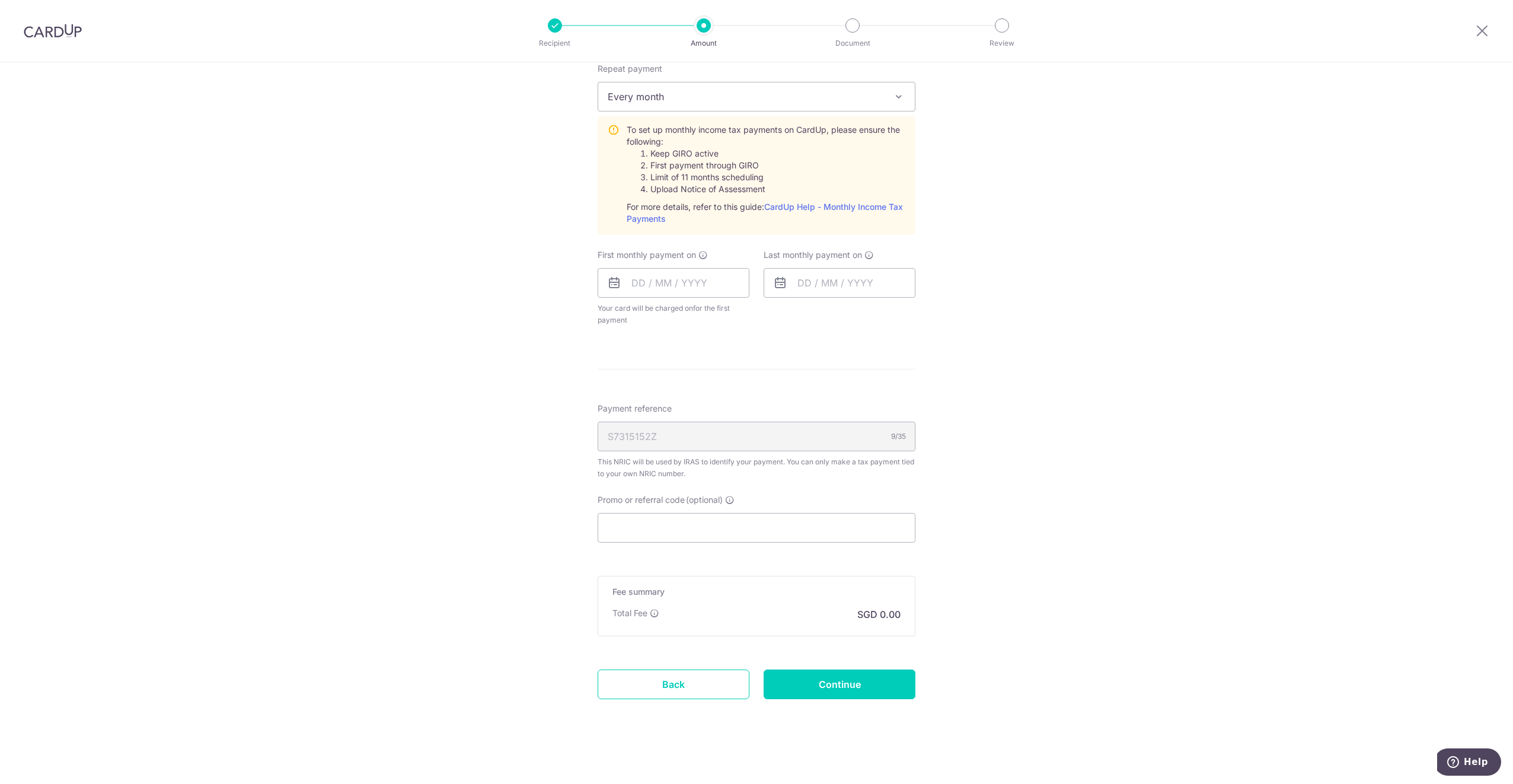
scroll to position [515, 0]
click at [842, 201] on link "CardUp Help - Monthly Income Tax Payments" at bounding box center [764, 207] width 276 height 22
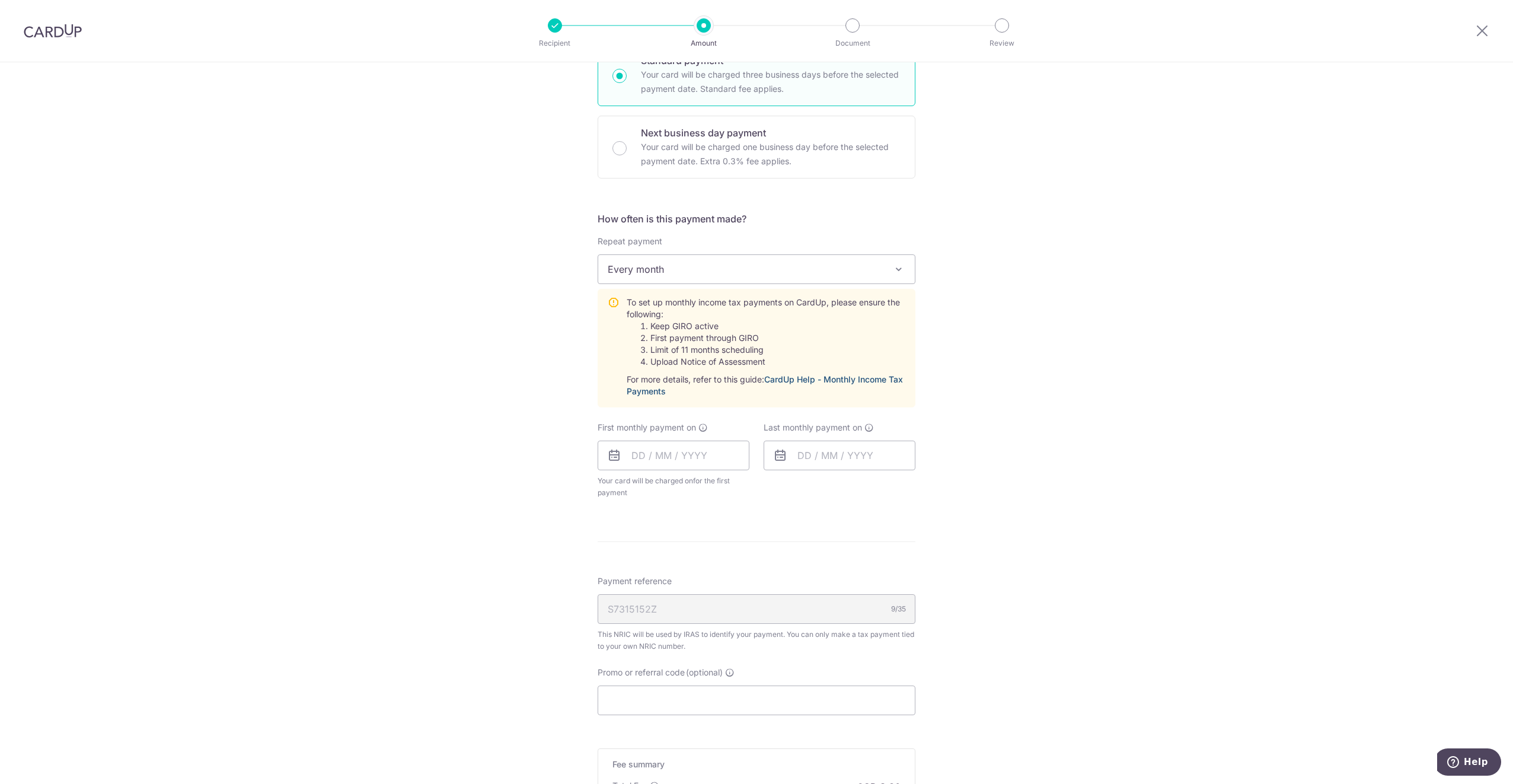
scroll to position [336, 0]
click at [666, 467] on input "text" at bounding box center [674, 456] width 151 height 29
click at [640, 579] on link "15" at bounding box center [645, 589] width 19 height 19
type input "[DATE]"
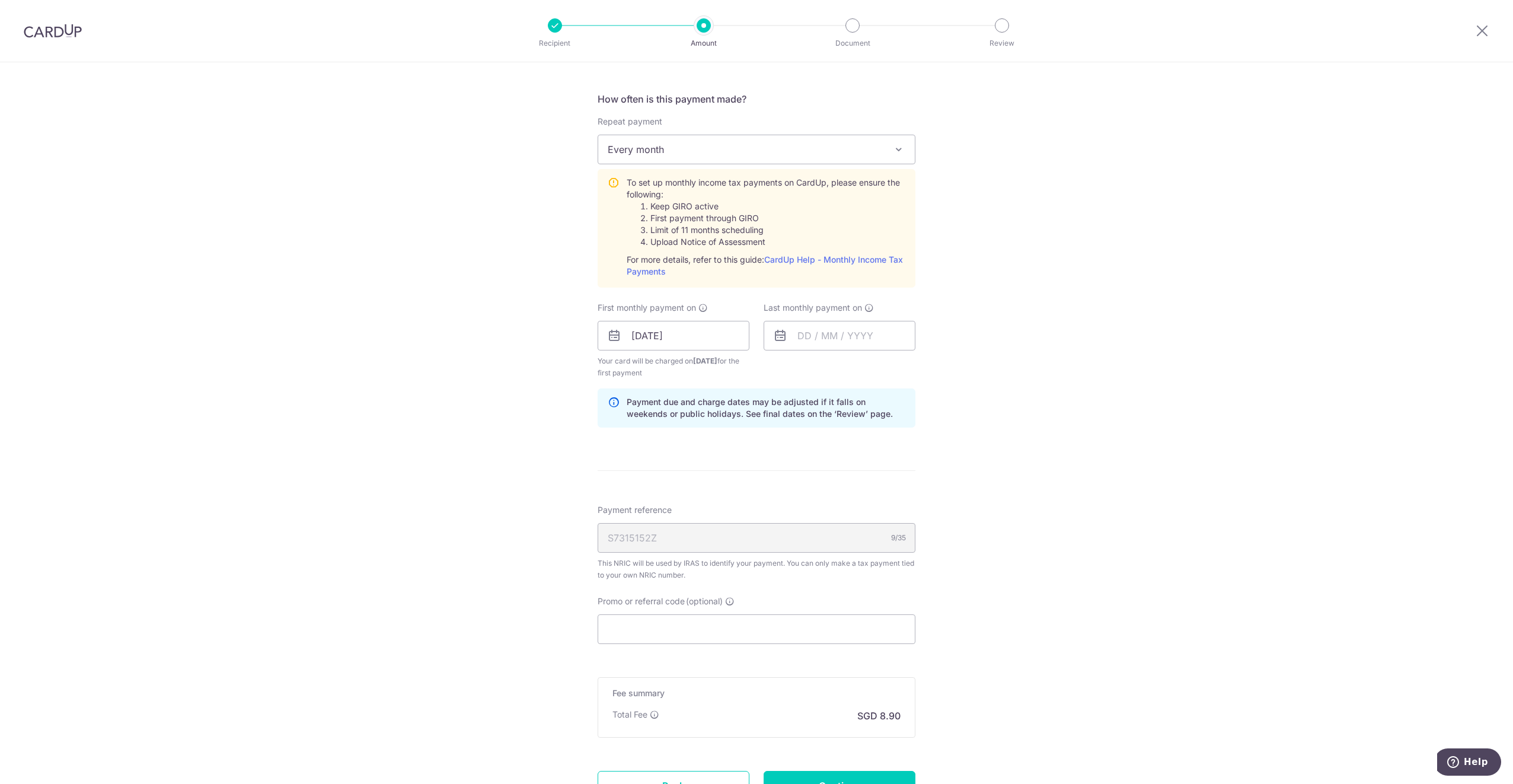
scroll to position [474, 0]
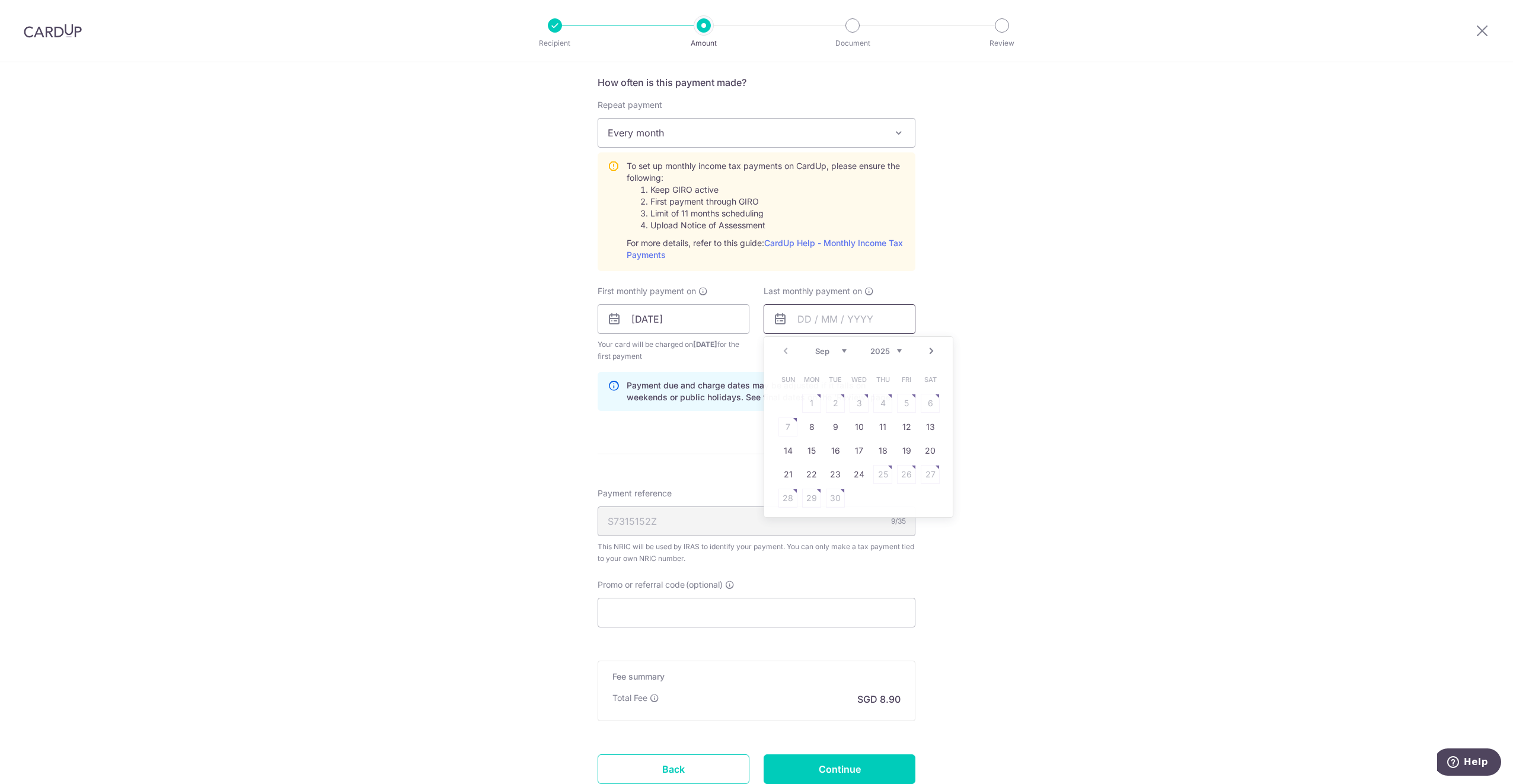
click at [818, 318] on input "text" at bounding box center [840, 318] width 151 height 29
click at [705, 433] on form "Enter one-time or monthly payment amount SGD 342.27 342.27 The total tax paymen…" at bounding box center [756, 241] width 318 height 1151
click at [837, 318] on input "text" at bounding box center [840, 318] width 151 height 29
click at [899, 352] on div "Prev Next Sep Oct Nov Dec 2025 2026" at bounding box center [858, 350] width 188 height 28
click at [836, 352] on select "Sep Oct Nov Dec" at bounding box center [831, 350] width 32 height 9
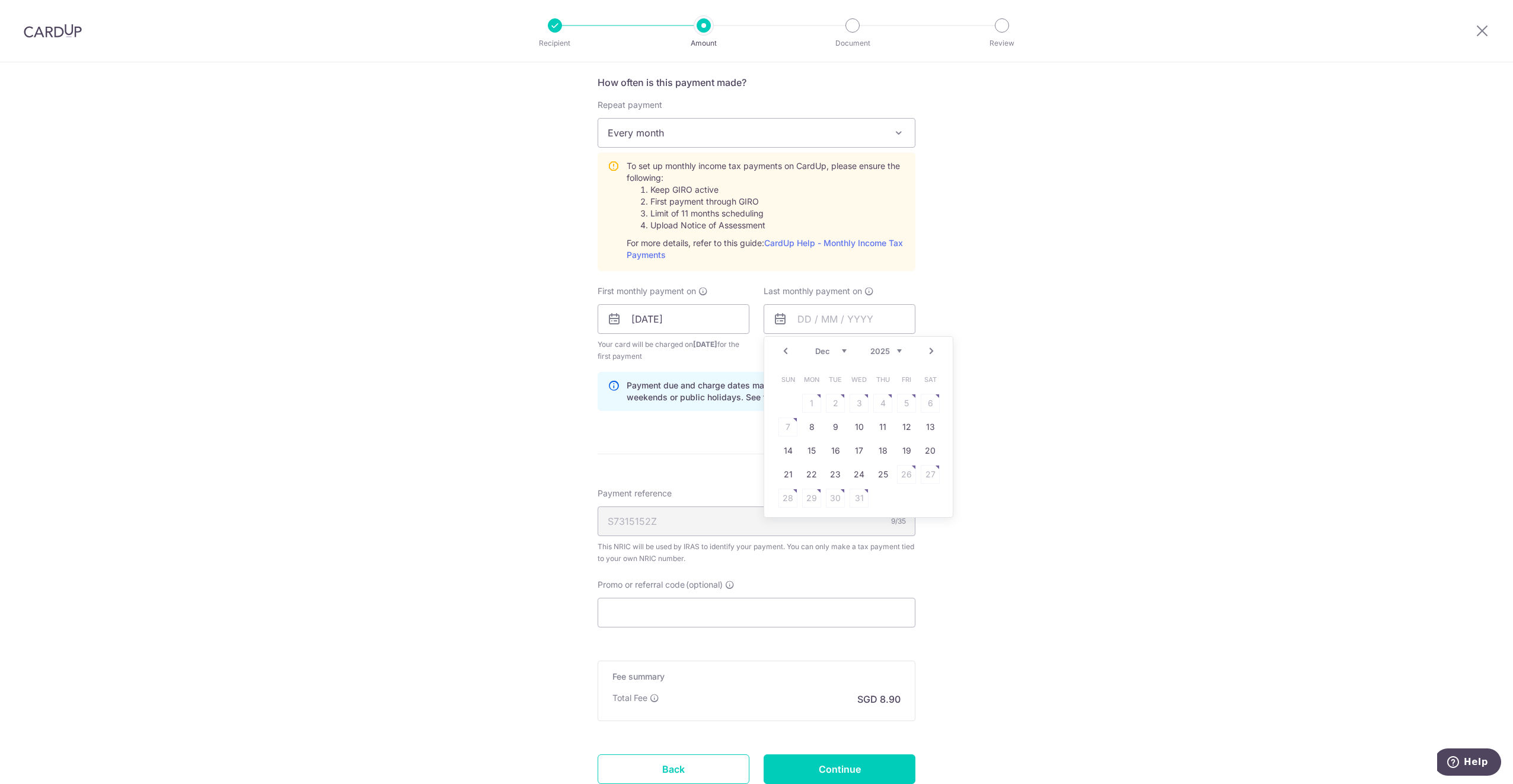
click at [821, 355] on select "Sep Oct Nov Dec" at bounding box center [831, 350] width 32 height 9
click at [815, 346] on select "Sep Oct Nov Dec" at bounding box center [831, 350] width 32 height 9
click at [810, 452] on link "15" at bounding box center [812, 451] width 19 height 19
type input "[DATE]"
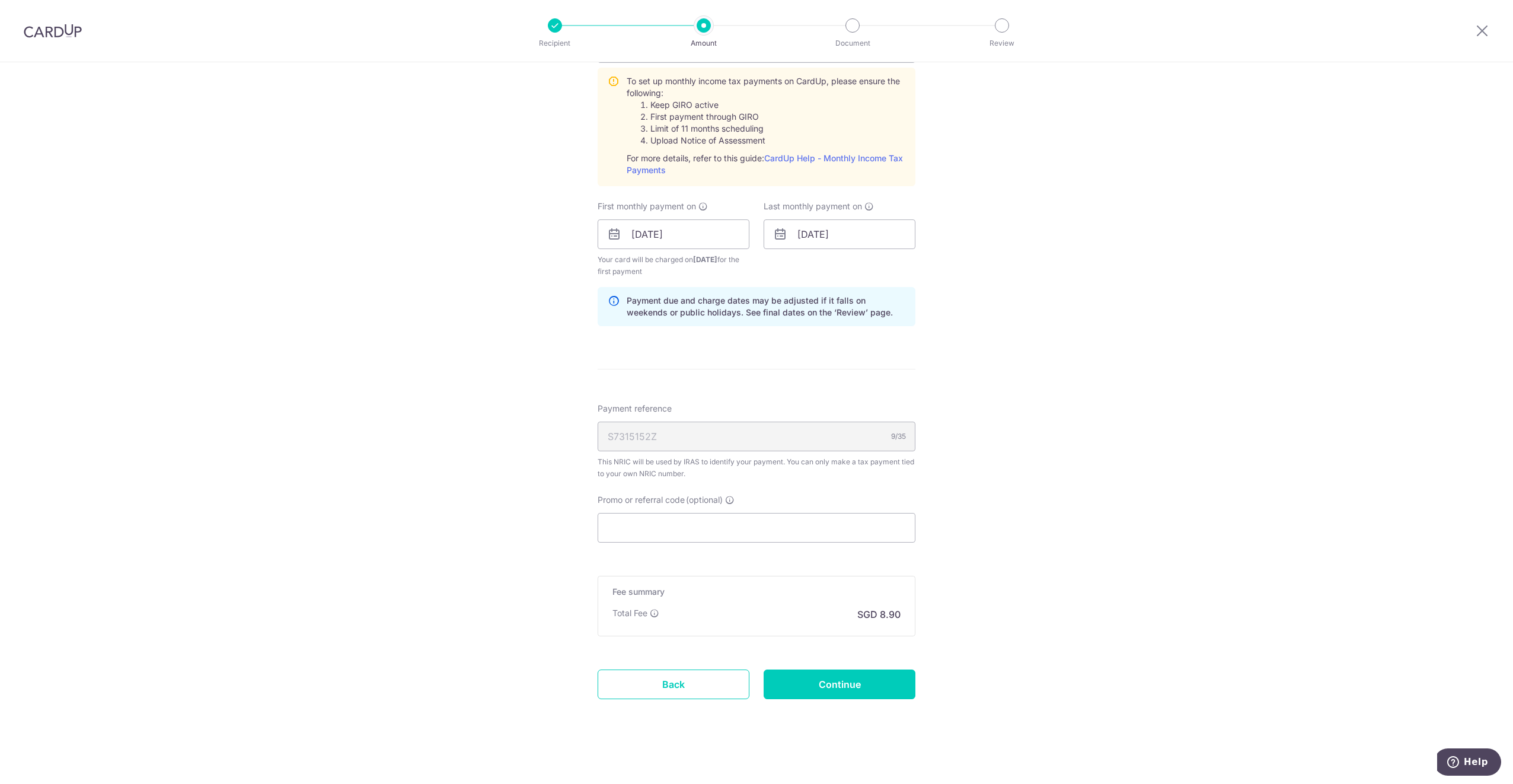
scroll to position [564, 0]
click at [757, 513] on input "Promo or referral code (optional)" at bounding box center [756, 523] width 318 height 29
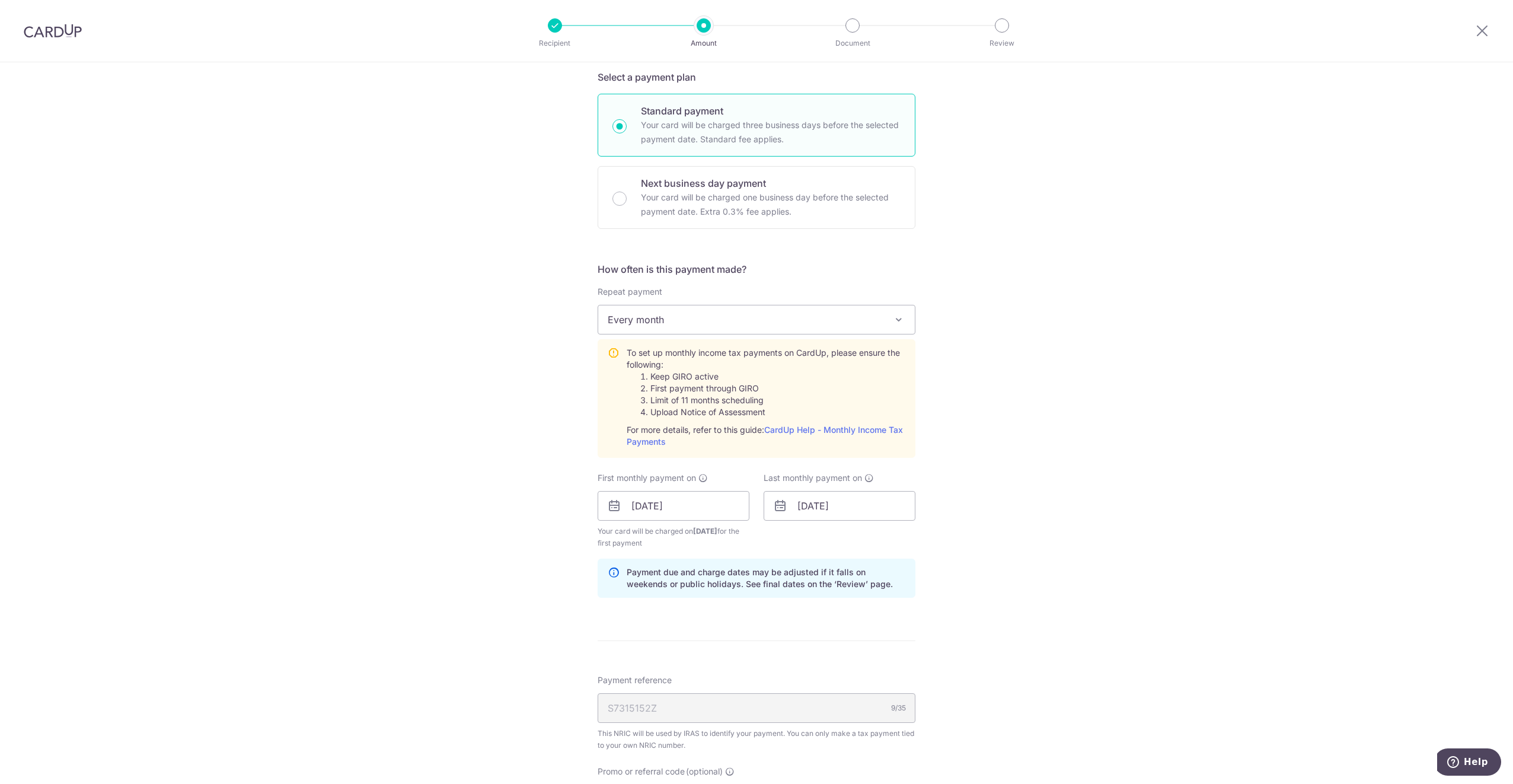
scroll to position [267, 0]
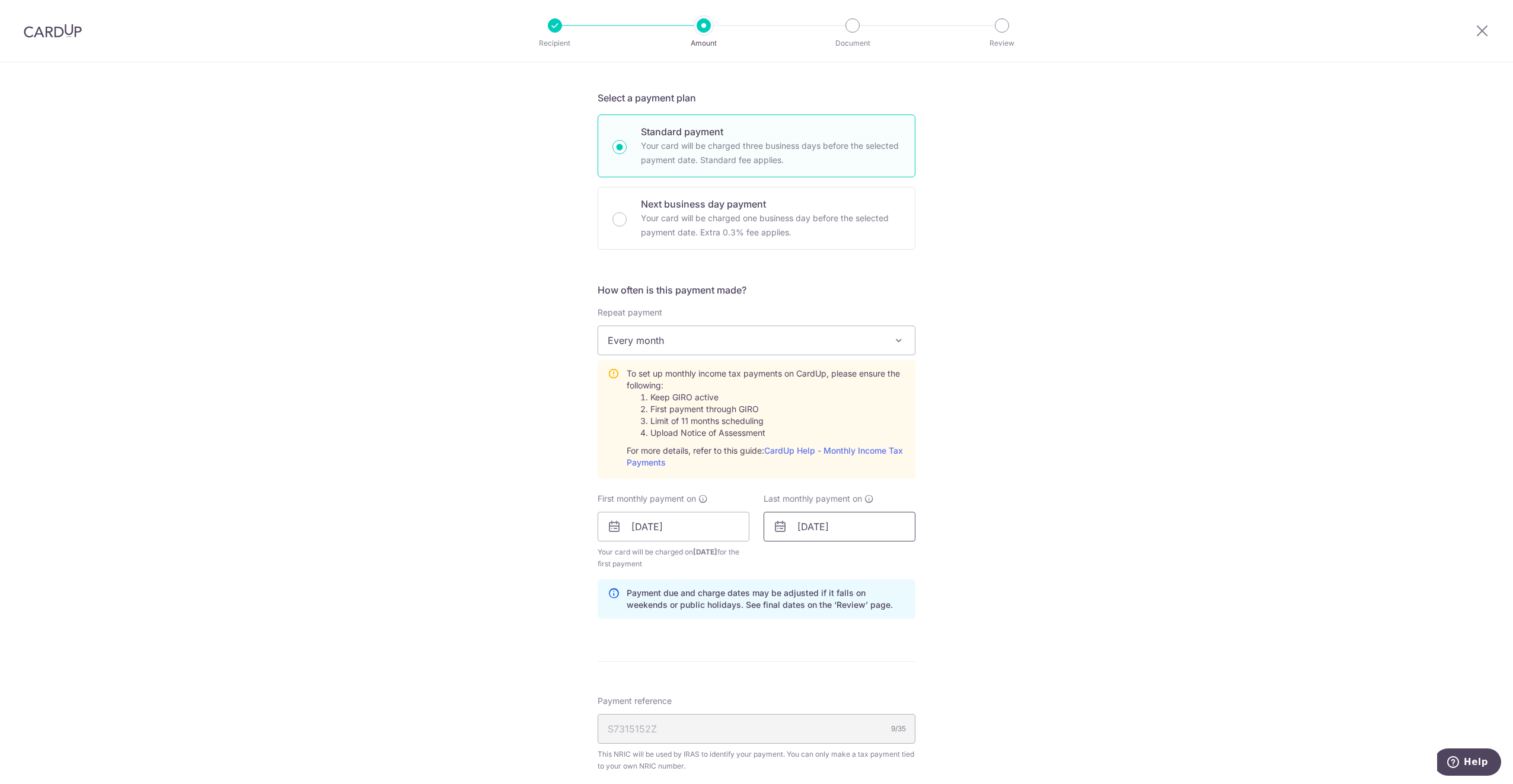
type input "VTAX25R"
click at [817, 530] on input "[DATE]" at bounding box center [840, 527] width 151 height 29
click at [829, 564] on div "Prev Next Sep Oct Nov Dec 2025 2026" at bounding box center [858, 559] width 188 height 28
click at [832, 559] on select "Sep Oct Nov Dec" at bounding box center [831, 559] width 32 height 9
click at [861, 559] on div "Sep Oct Nov Dec 2025 2026" at bounding box center [858, 559] width 87 height 10
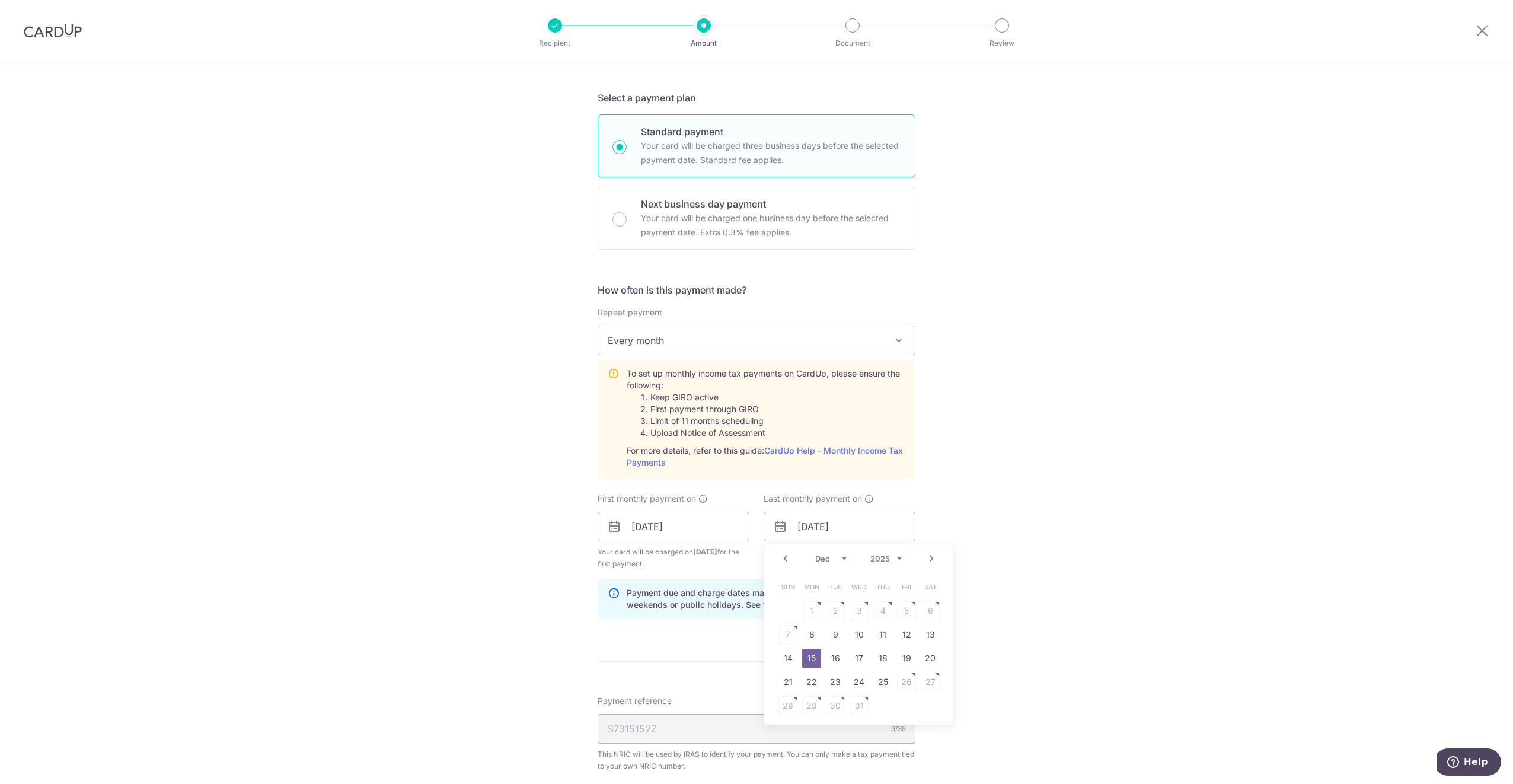
click at [882, 559] on select "2025 2026" at bounding box center [886, 559] width 32 height 9
click at [879, 596] on span "Thu" at bounding box center [883, 587] width 19 height 19
click at [888, 559] on select "2025 2026" at bounding box center [886, 559] width 32 height 9
click at [823, 558] on select "Jan Feb Mar Apr May Jun Jul Aug Sep Oct" at bounding box center [831, 559] width 32 height 9
click at [779, 659] on link "15" at bounding box center [788, 658] width 19 height 19
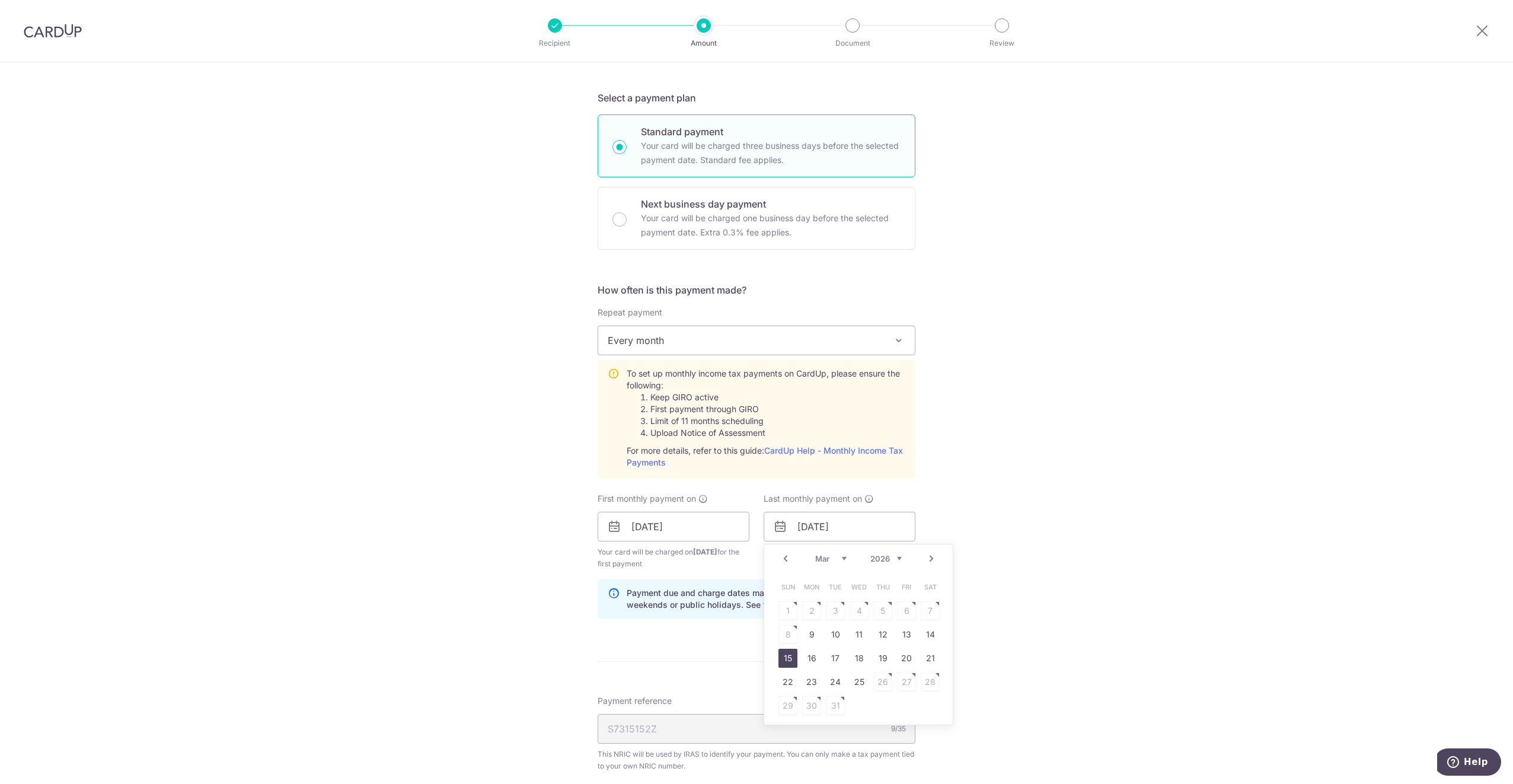
type input "[DATE]"
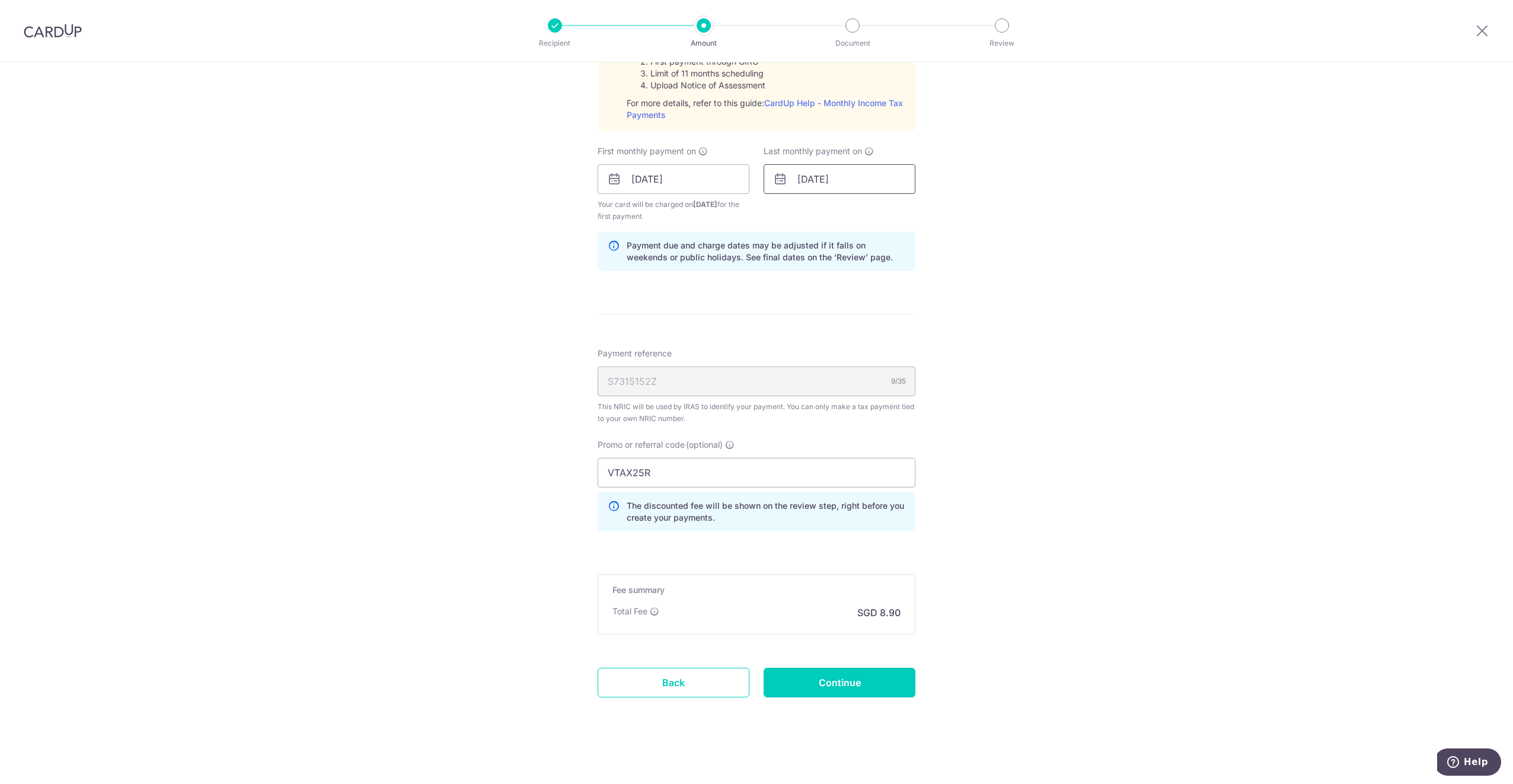
scroll to position [617, 0]
click at [845, 680] on input "Continue" at bounding box center [840, 680] width 151 height 29
type input "Create Schedule"
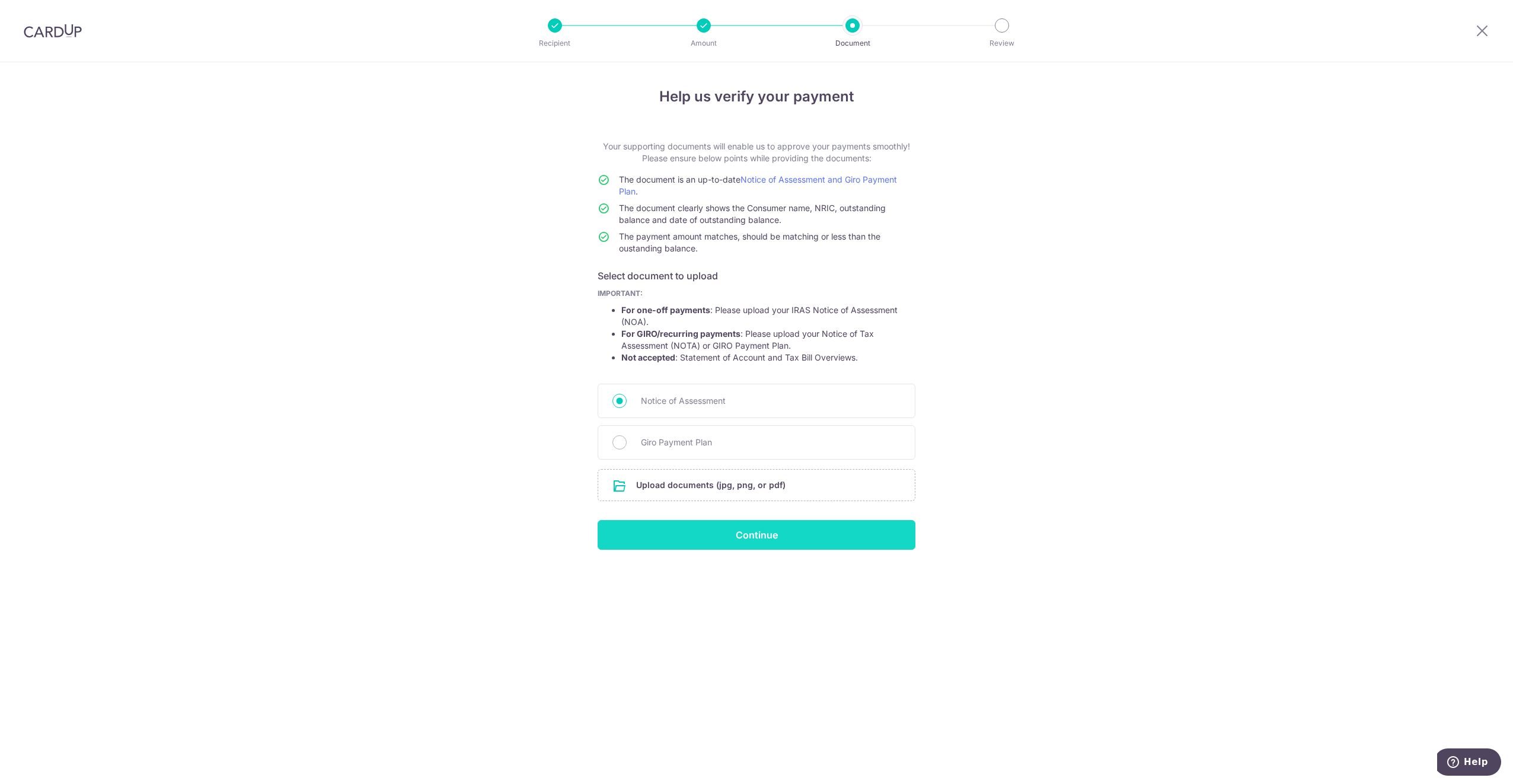
click at [749, 534] on input "Continue" at bounding box center [756, 534] width 318 height 29
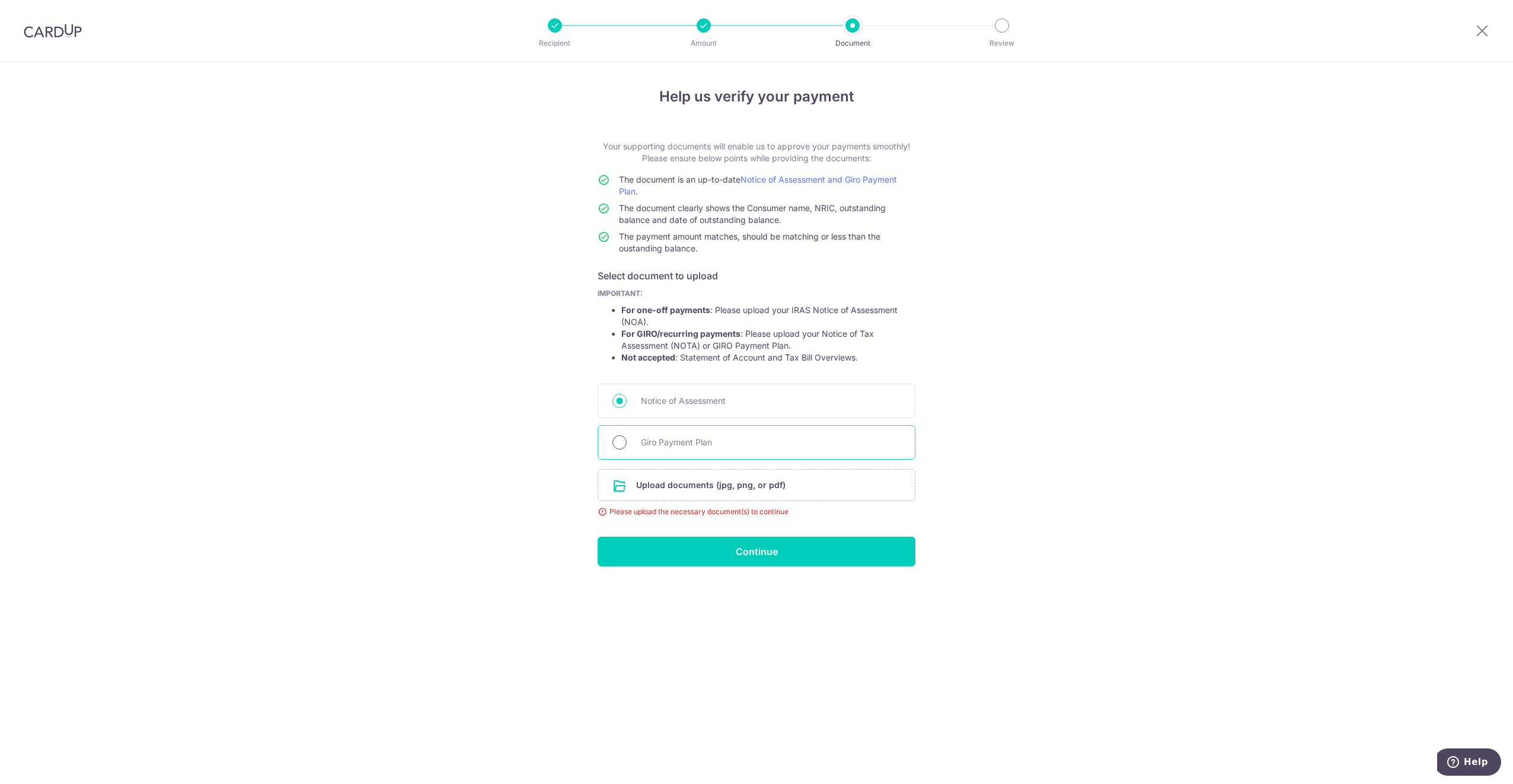
click at [625, 443] on input "Giro Payment Plan" at bounding box center [620, 442] width 15 height 15
radio input "true"
click at [678, 487] on input "file" at bounding box center [756, 485] width 317 height 31
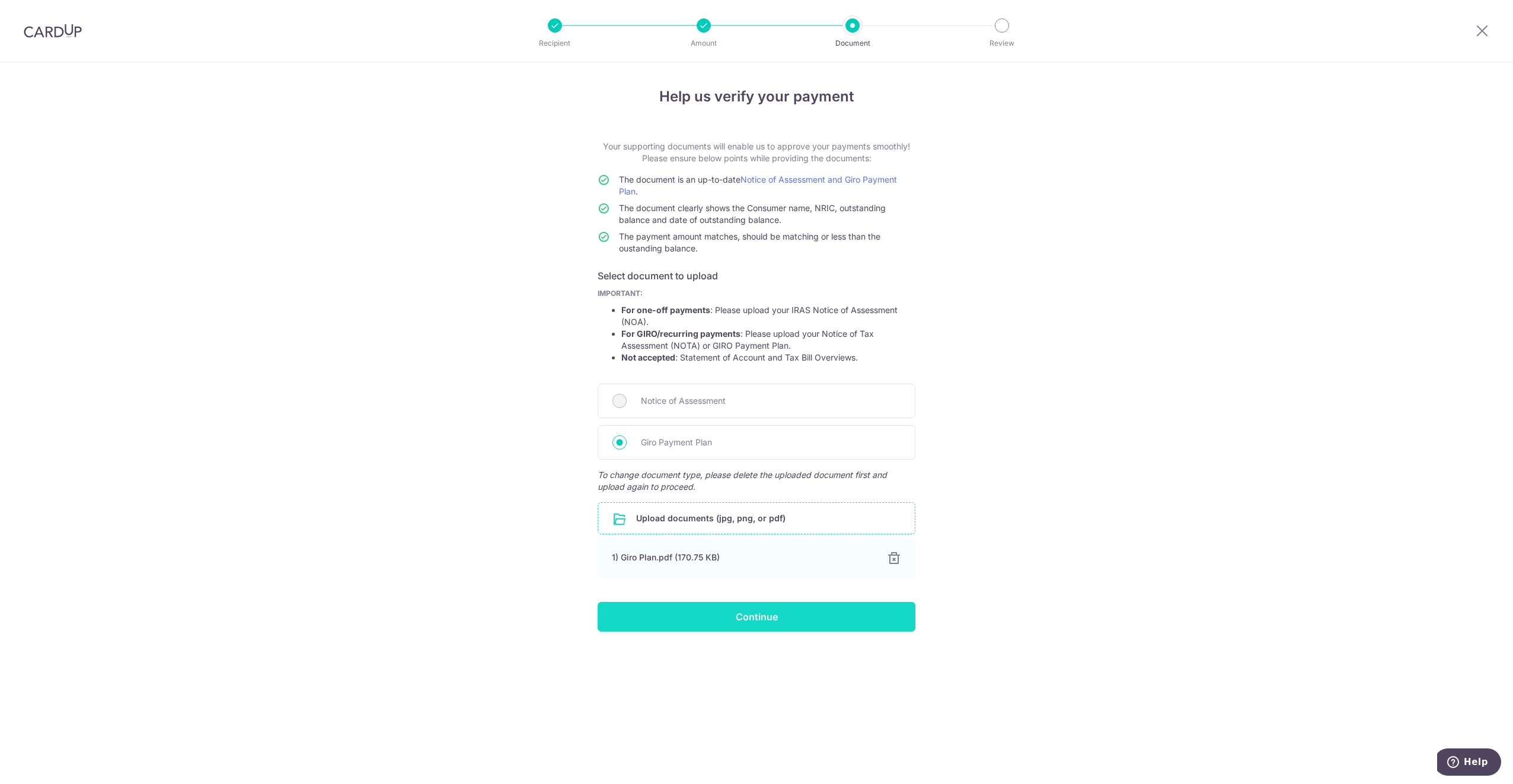
click at [791, 622] on input "Continue" at bounding box center [756, 616] width 318 height 29
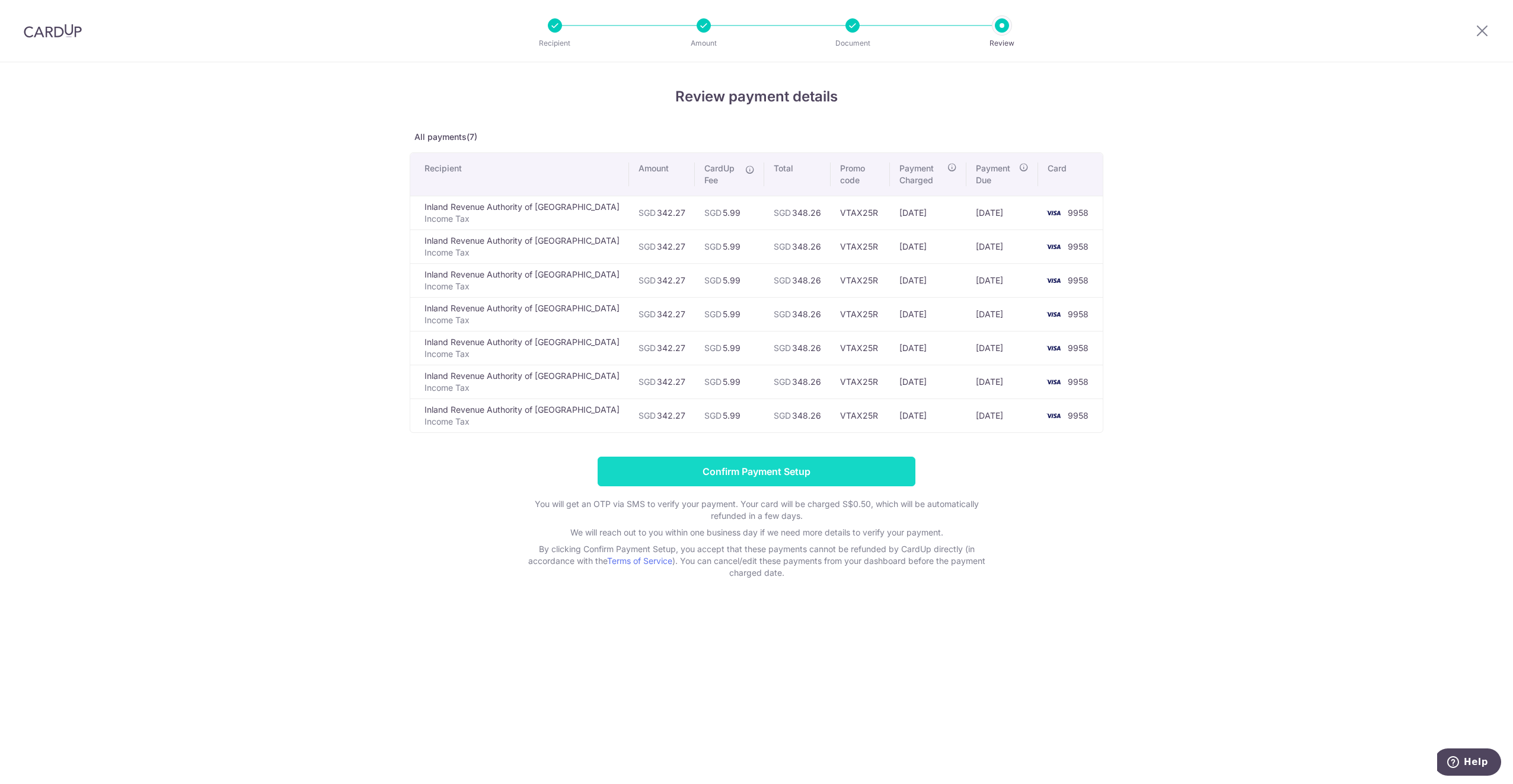
click at [801, 471] on input "Confirm Payment Setup" at bounding box center [756, 472] width 318 height 29
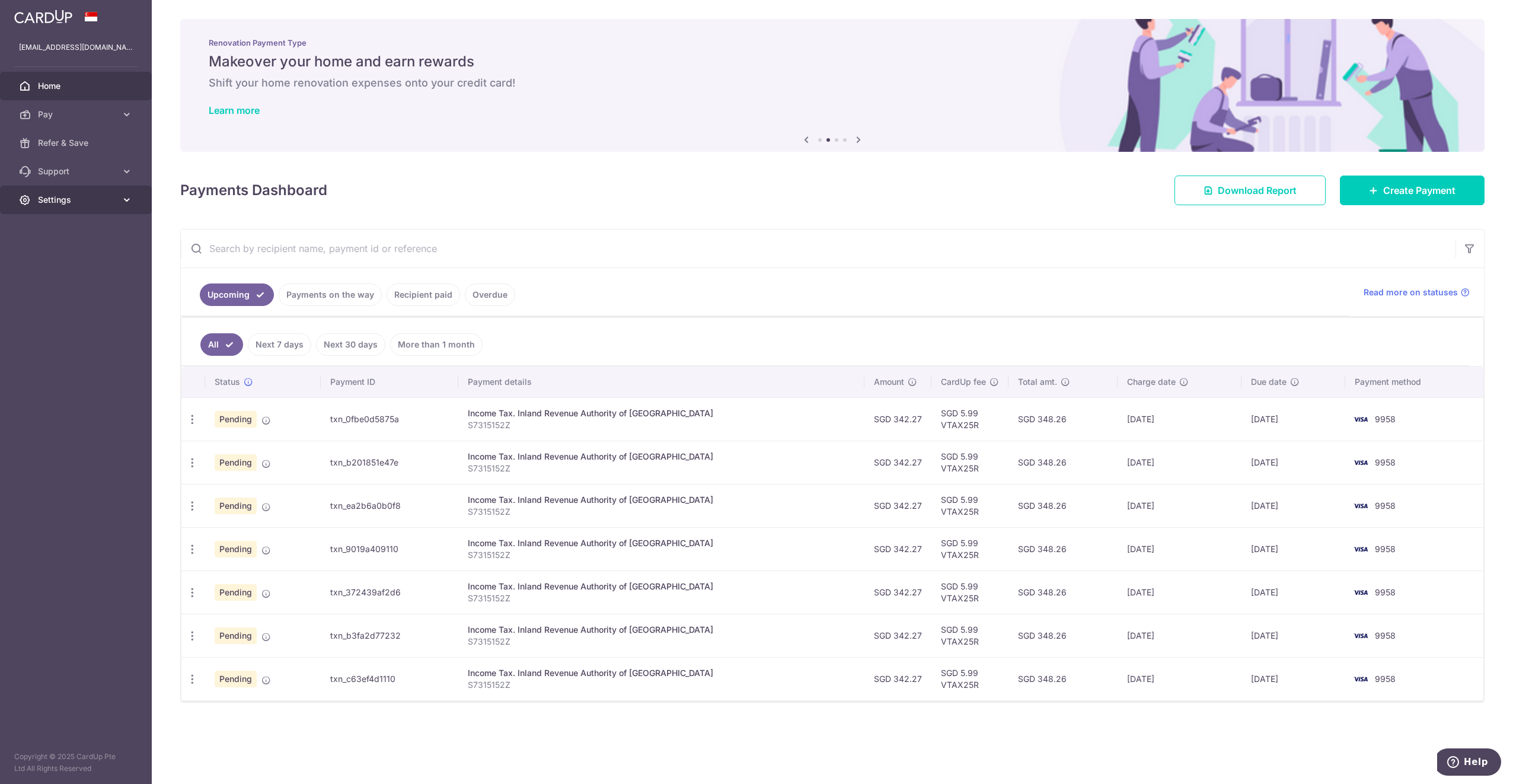
click at [88, 198] on span "Settings" at bounding box center [77, 200] width 78 height 12
click at [61, 250] on span "Logout" at bounding box center [77, 256] width 78 height 12
